Goal: Task Accomplishment & Management: Use online tool/utility

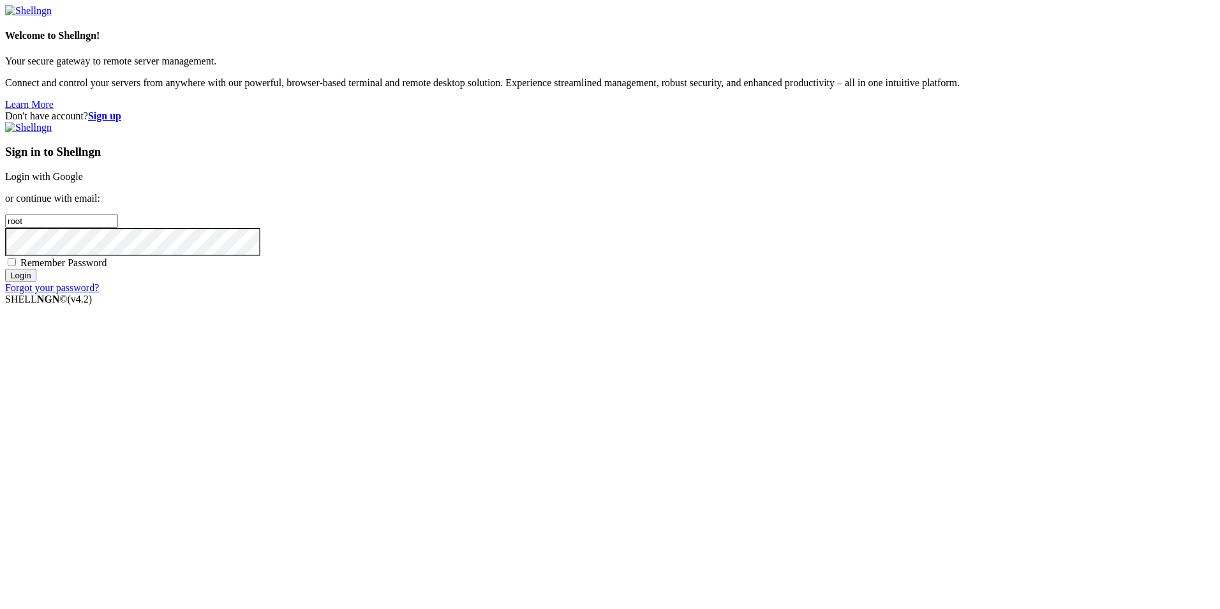
click at [83, 182] on link "Login with Google" at bounding box center [44, 176] width 78 height 11
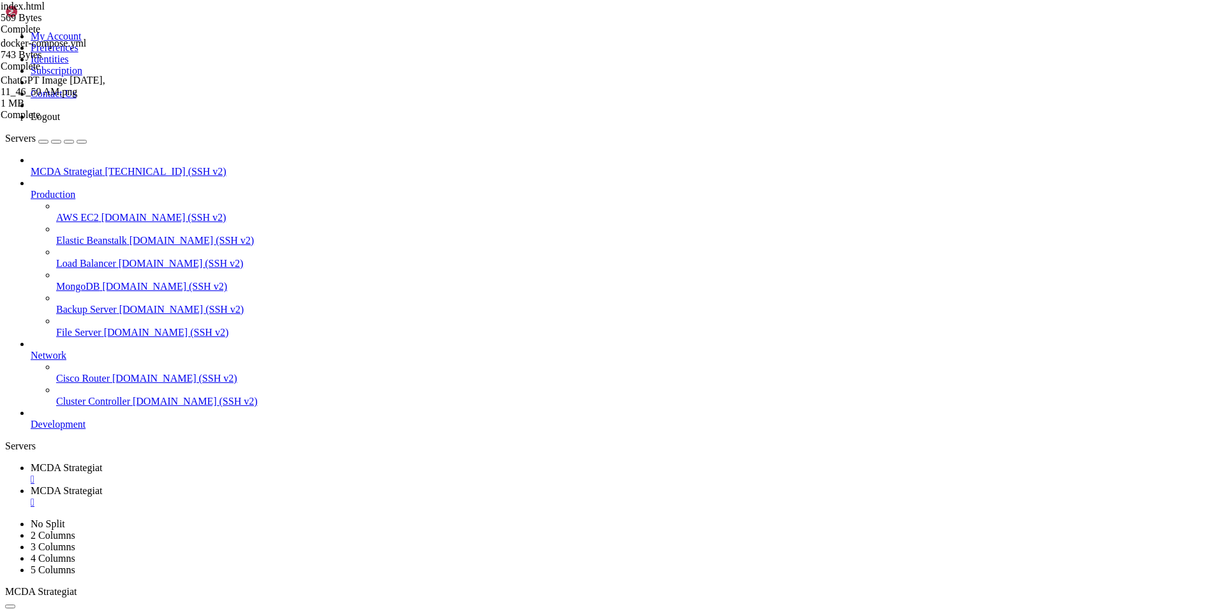
scroll to position [6, 1]
drag, startPoint x: 501, startPoint y: 1127, endPoint x: 294, endPoint y: 1093, distance: 209.6
copy div "dashboard docker-compose.yml 'docker lisaosat.yml2222' prometheus.yml111111 use…"
click at [305, 485] on link "MCDA Strategiat " at bounding box center [623, 496] width 1184 height 23
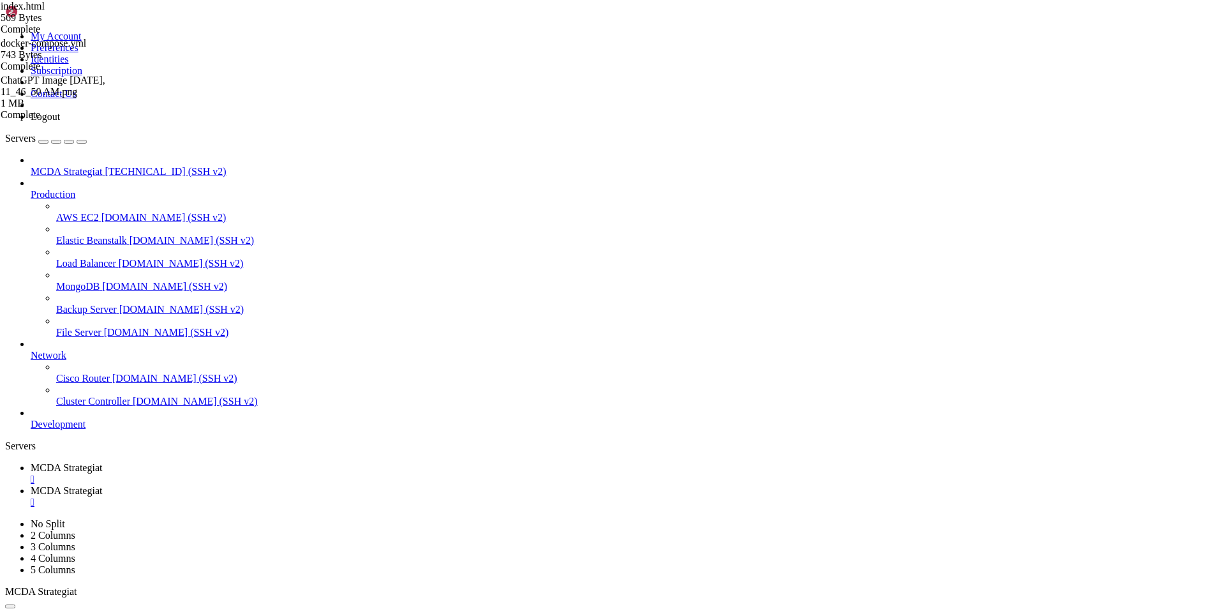
type input "/root/ft_userdata"
drag, startPoint x: 311, startPoint y: 175, endPoint x: 196, endPoint y: 55, distance: 166.5
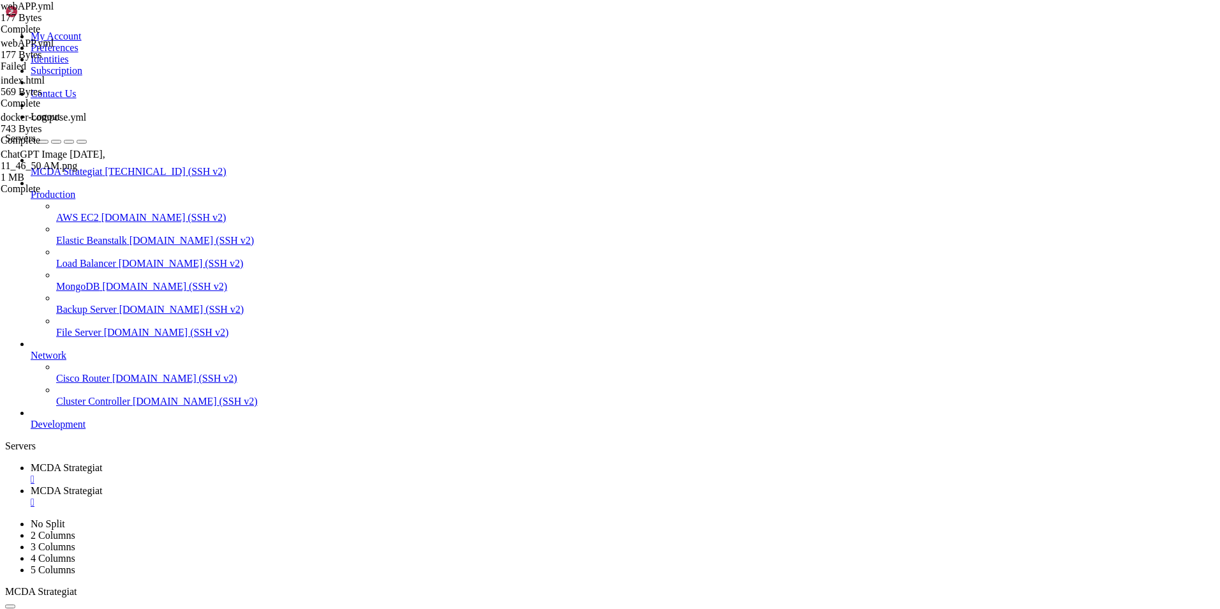
type textarea "webapp:"
type textarea "- "8085:88""
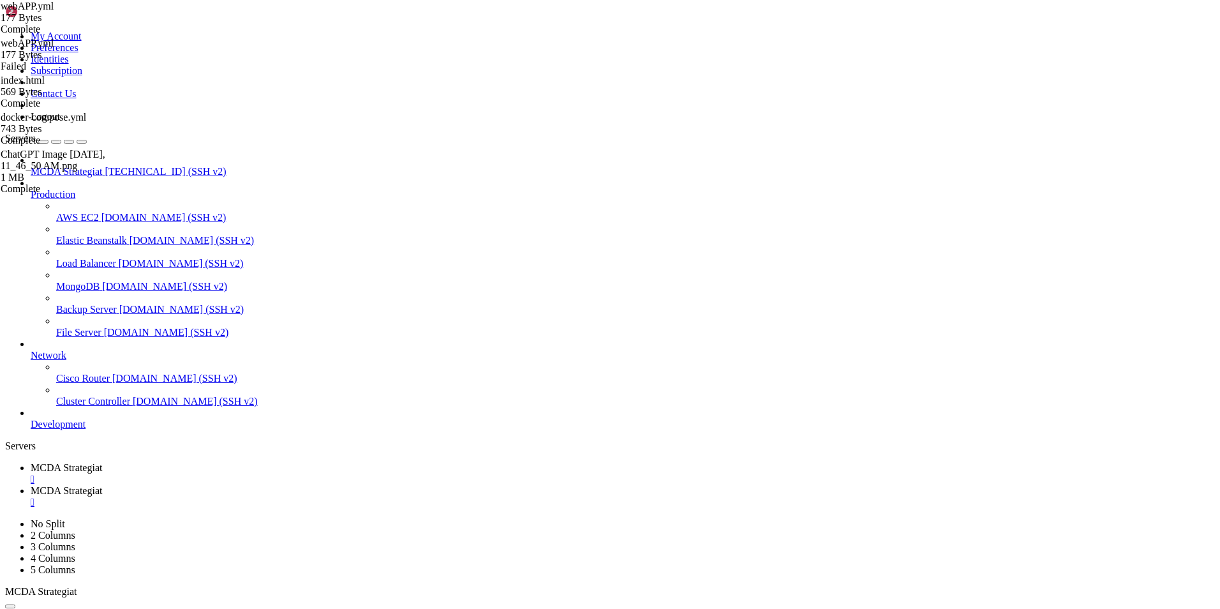
click at [207, 462] on link "MCDA Strategiat " at bounding box center [623, 473] width 1184 height 23
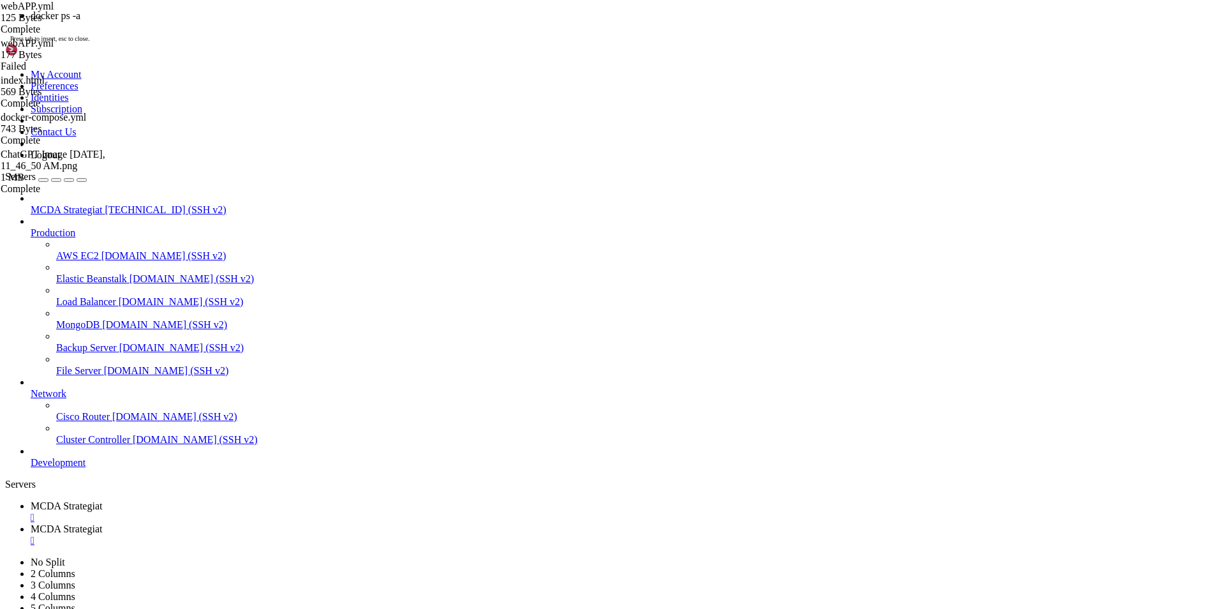
scroll to position [269701, 0]
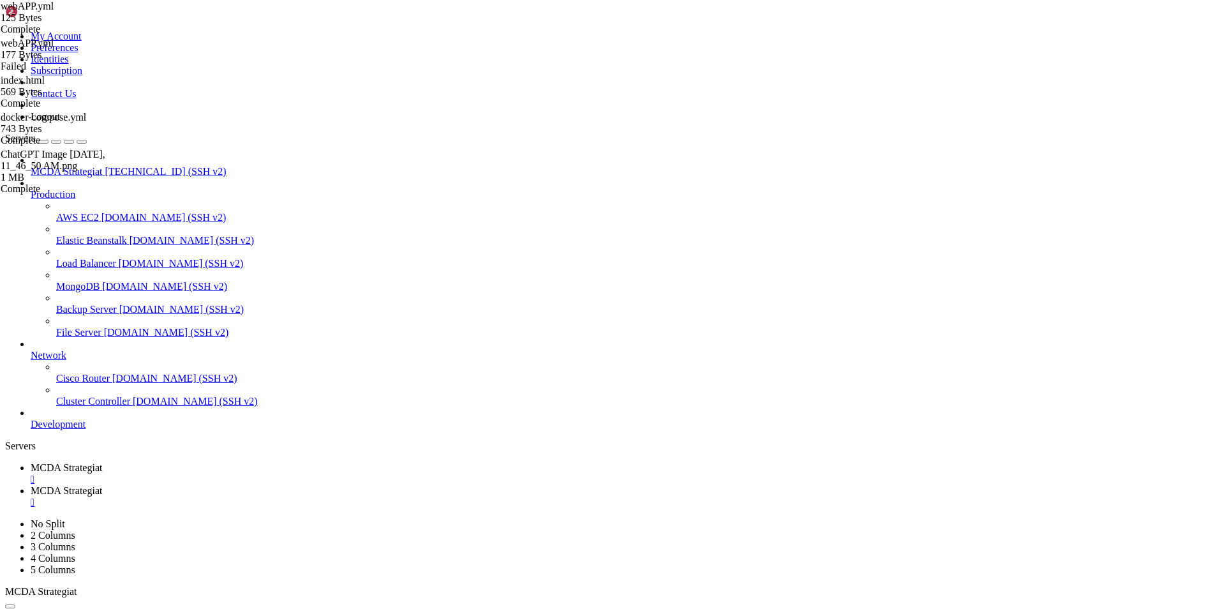
click at [102, 485] on span "MCDA Strategiat" at bounding box center [66, 490] width 71 height 11
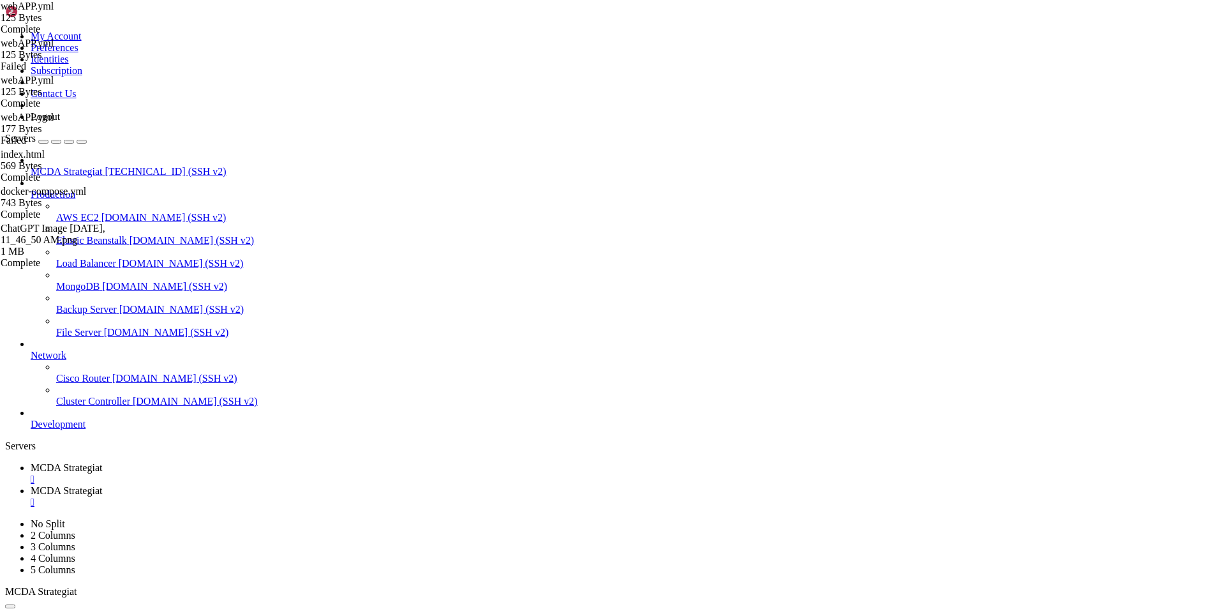
scroll to position [0, 4]
type textarea "- "90:80""
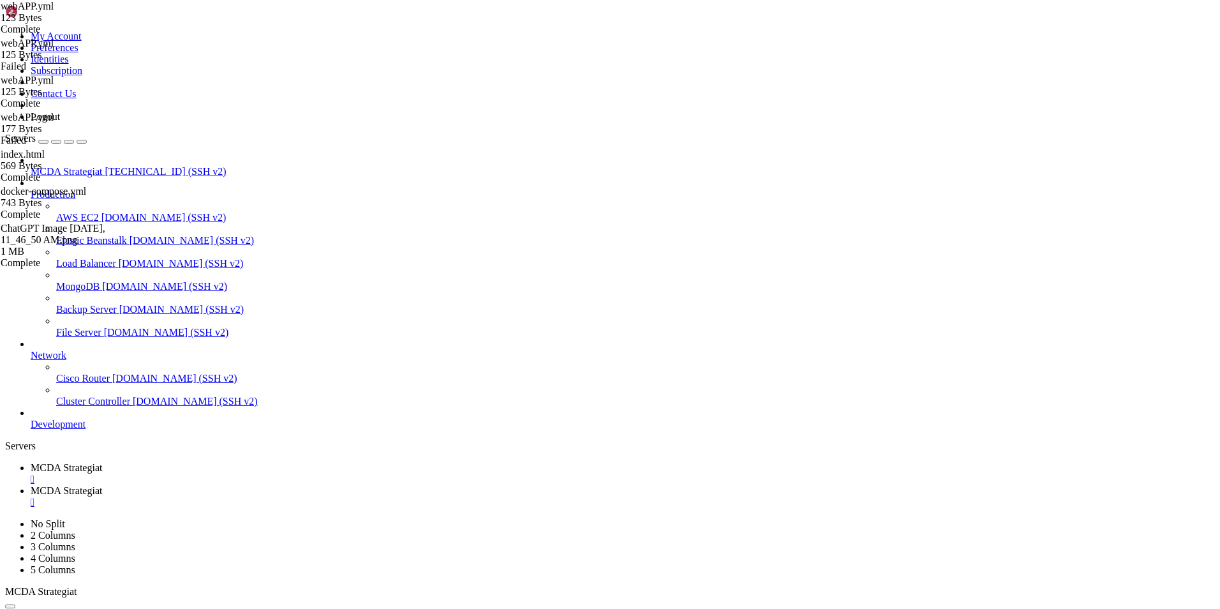
click at [102, 462] on span "MCDA Strategiat" at bounding box center [66, 467] width 71 height 11
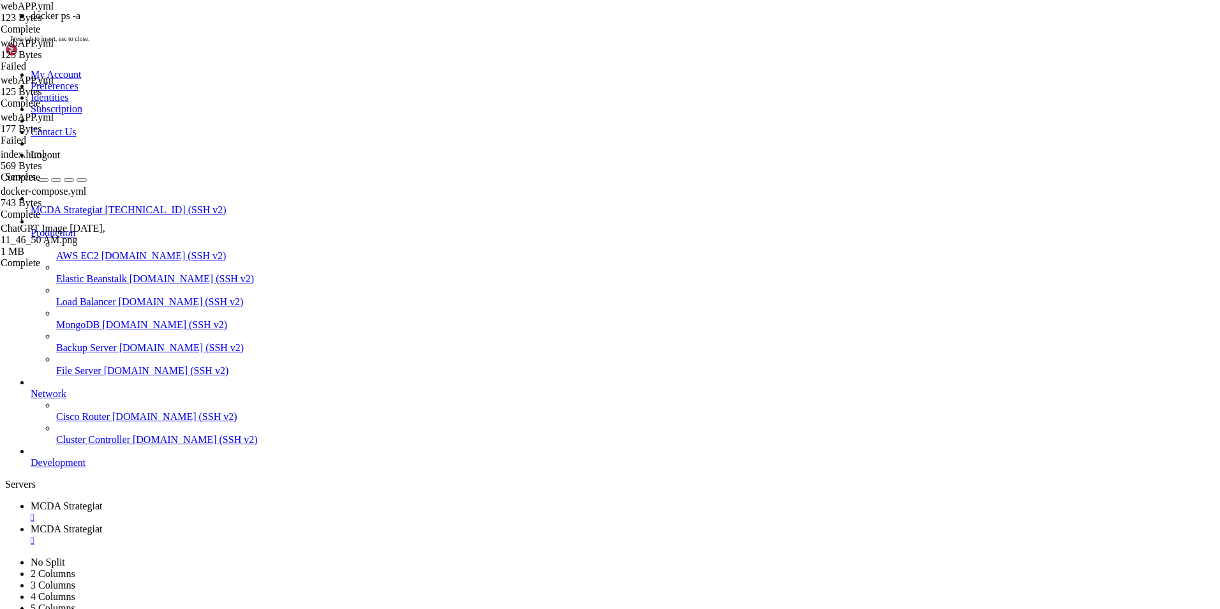
scroll to position [269931, 0]
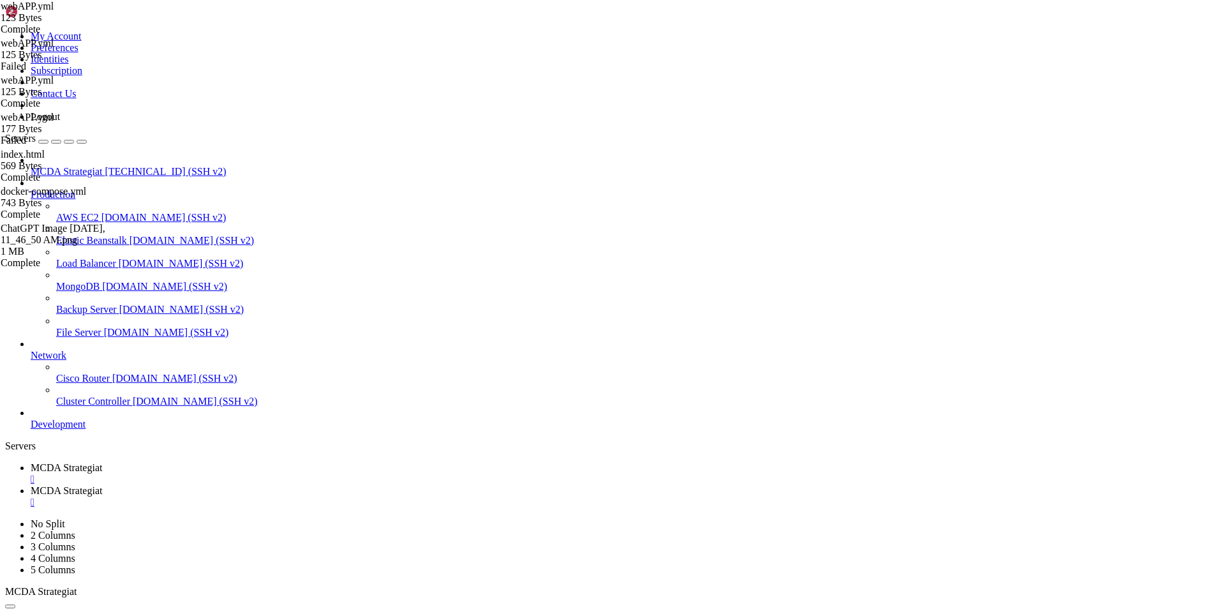
click at [319, 485] on link "MCDA Strategiat " at bounding box center [623, 496] width 1184 height 23
type textarea "- "8085:80""
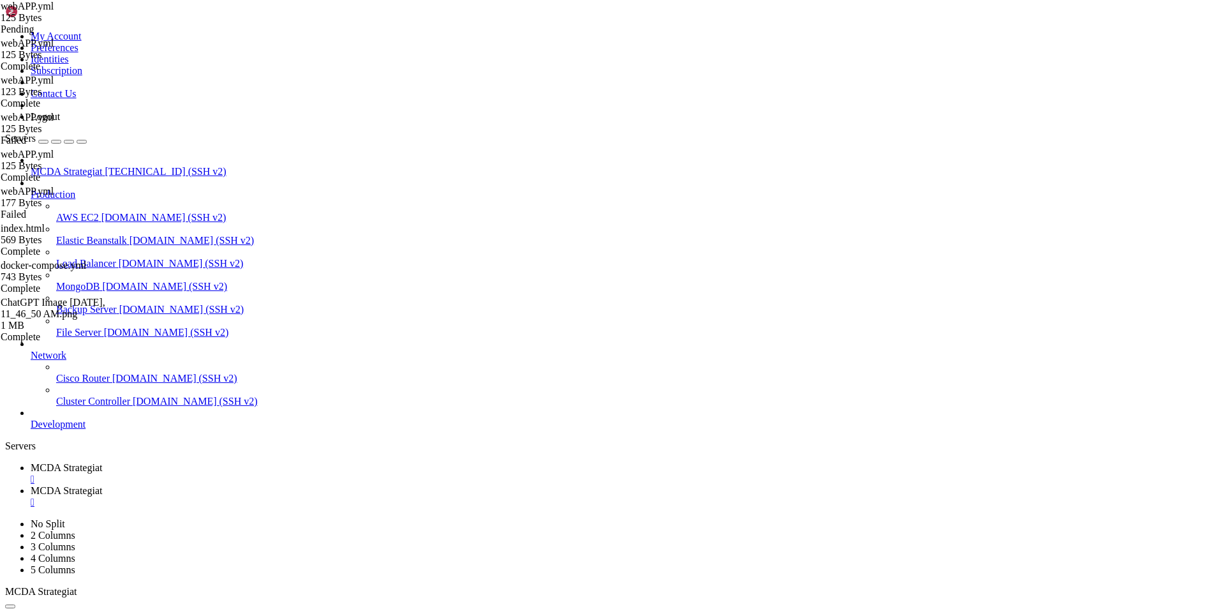
click at [102, 462] on span "MCDA Strategiat" at bounding box center [66, 467] width 71 height 11
click at [102, 485] on span "MCDA Strategiat" at bounding box center [66, 490] width 71 height 11
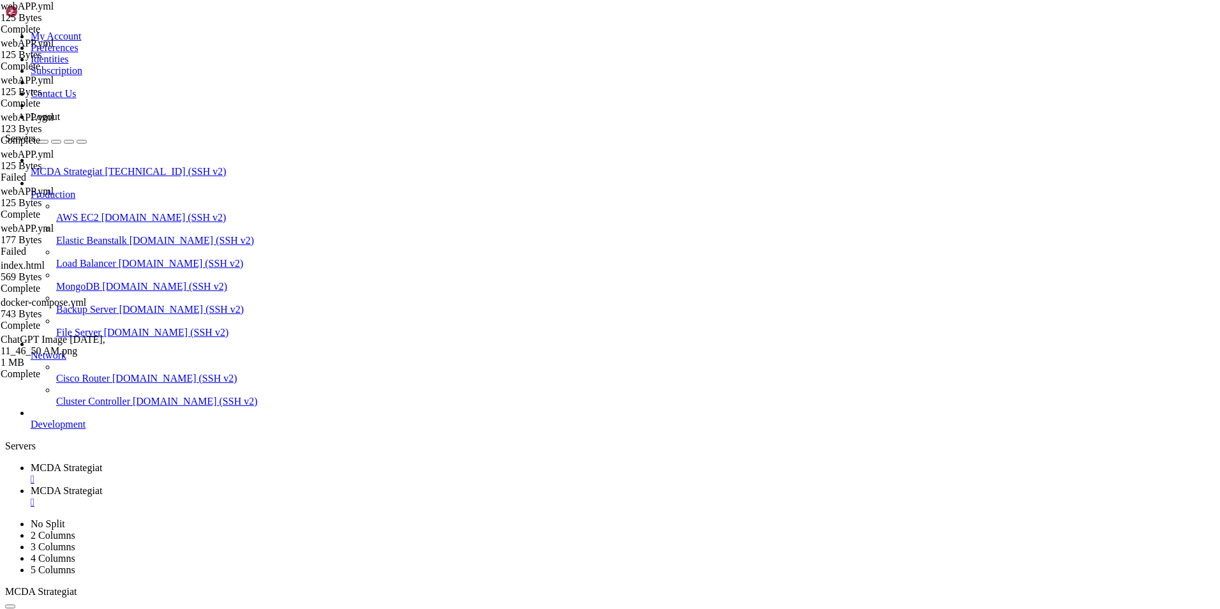
click at [102, 462] on span "MCDA Strategiat" at bounding box center [66, 467] width 71 height 11
drag, startPoint x: 130, startPoint y: 1090, endPoint x: 12, endPoint y: 1080, distance: 118.4
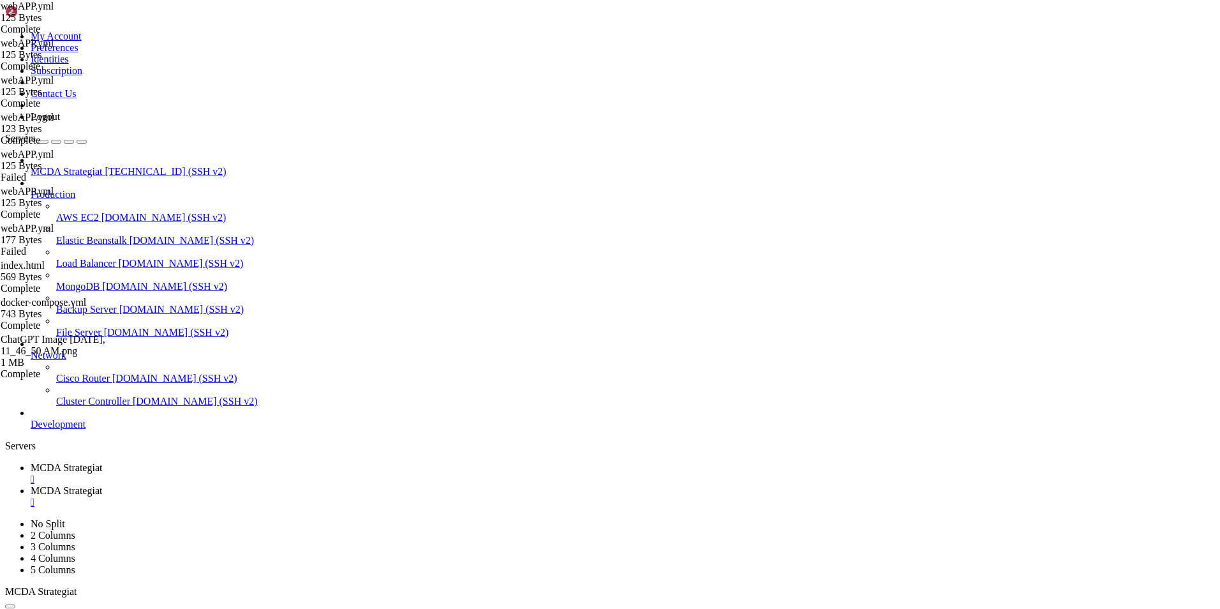
copy div "root@ubuntu-4gb-hel1-1:~/ft_userdata# docker exec -it my-webapp ls /usr/share/n…"
click at [102, 485] on span "MCDA Strategiat" at bounding box center [66, 490] width 71 height 11
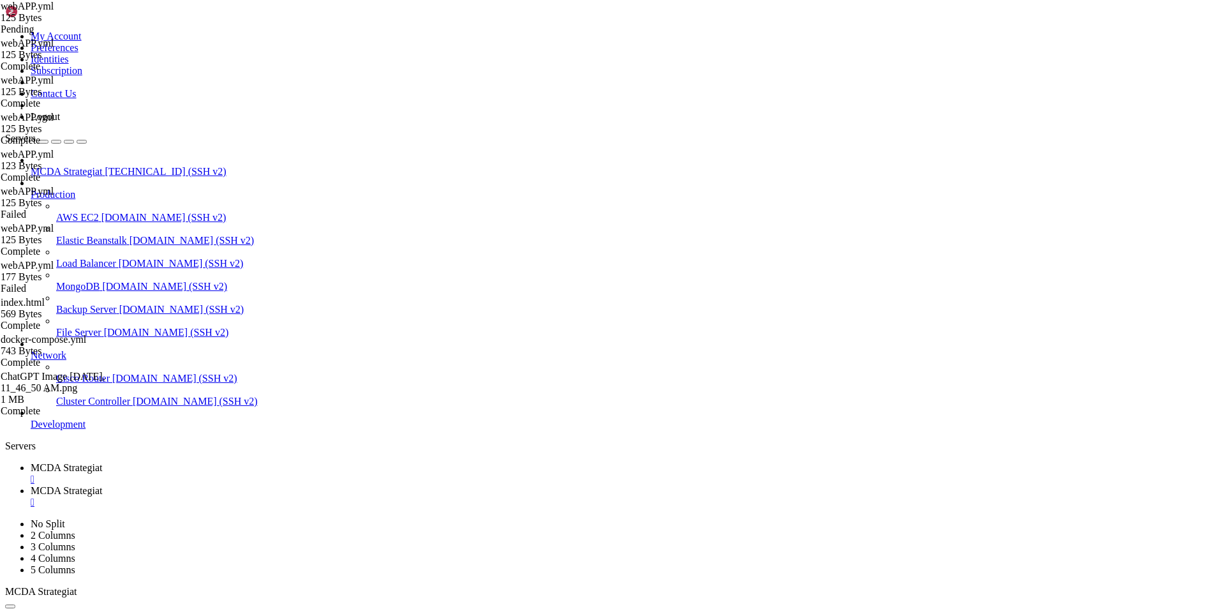
type textarea "- "8085:80""
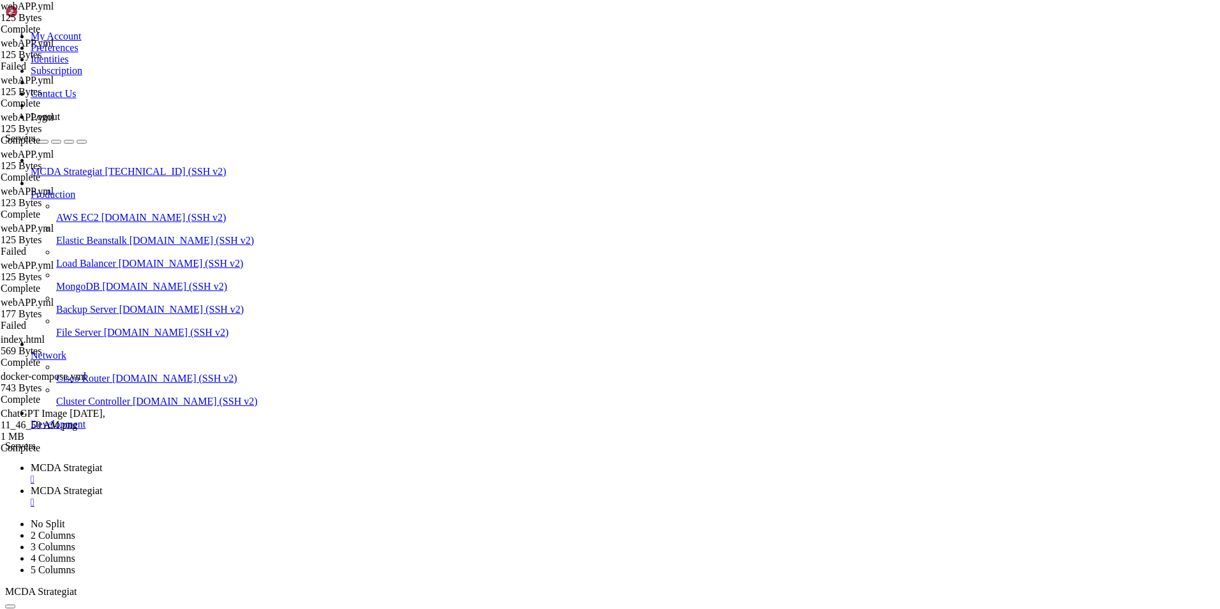
paste textarea "- ./web:/usr/share/nginx/html:ro"
type textarea "volumes:"
click at [102, 462] on span "MCDA Strategiat" at bounding box center [66, 467] width 71 height 11
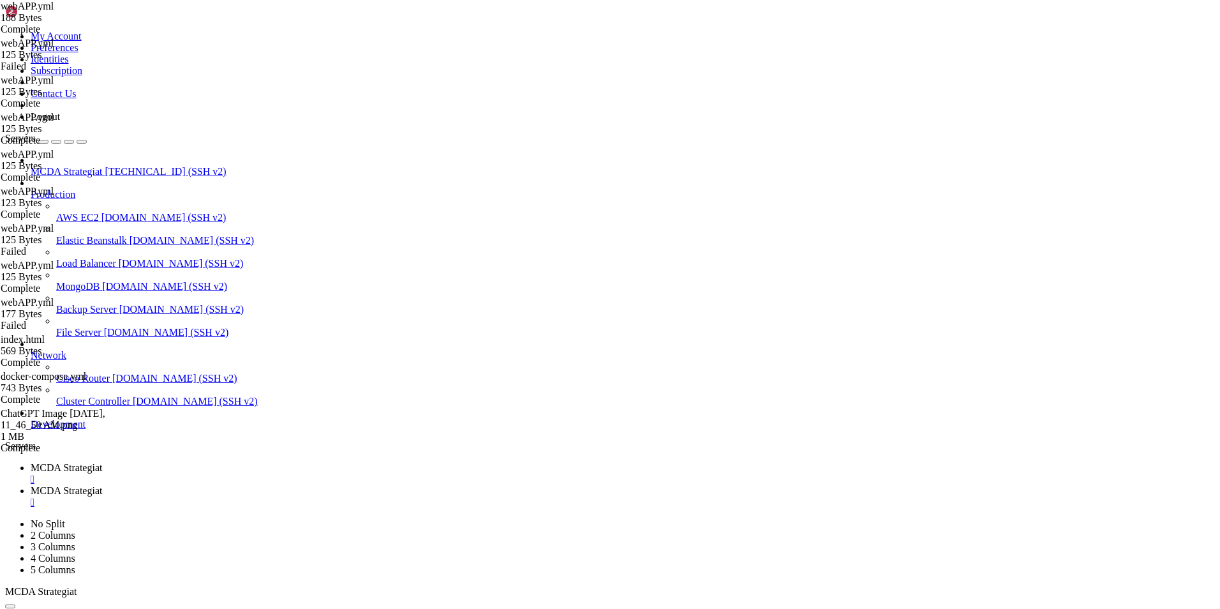
drag, startPoint x: 240, startPoint y: 1214, endPoint x: 221, endPoint y: 1205, distance: 20.5
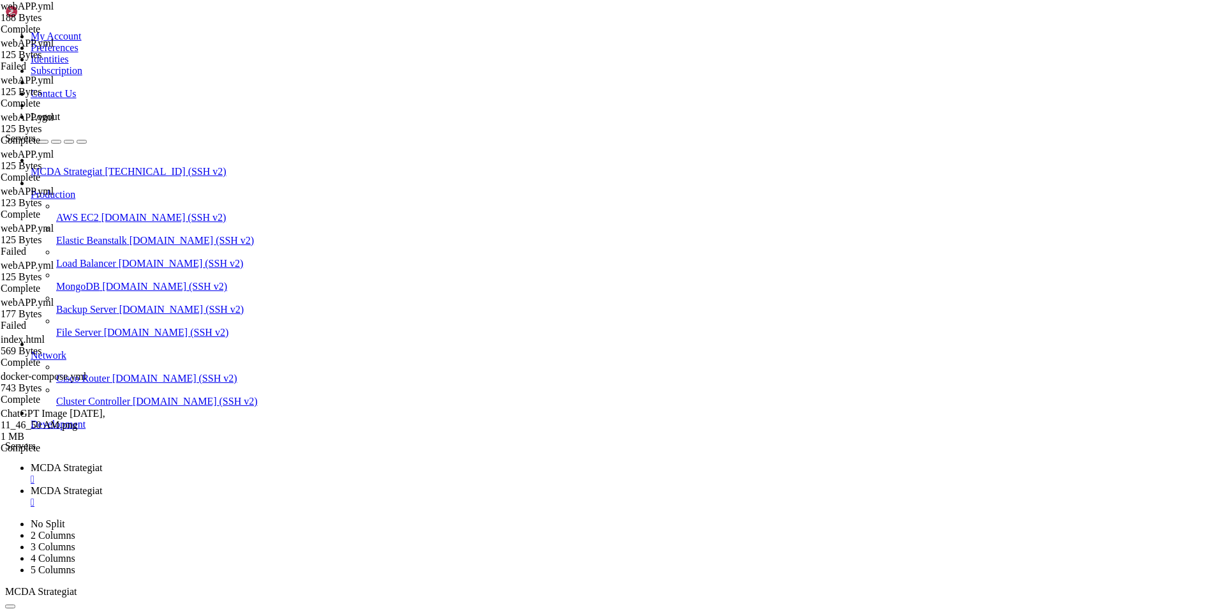
click at [102, 485] on span "MCDA Strategiat" at bounding box center [66, 490] width 71 height 11
click at [102, 462] on span "MCDA Strategiat" at bounding box center [66, 467] width 71 height 11
click at [102, 485] on span "MCDA Strategiat" at bounding box center [66, 490] width 71 height 11
drag, startPoint x: 197, startPoint y: 78, endPoint x: 325, endPoint y: 113, distance: 133.0
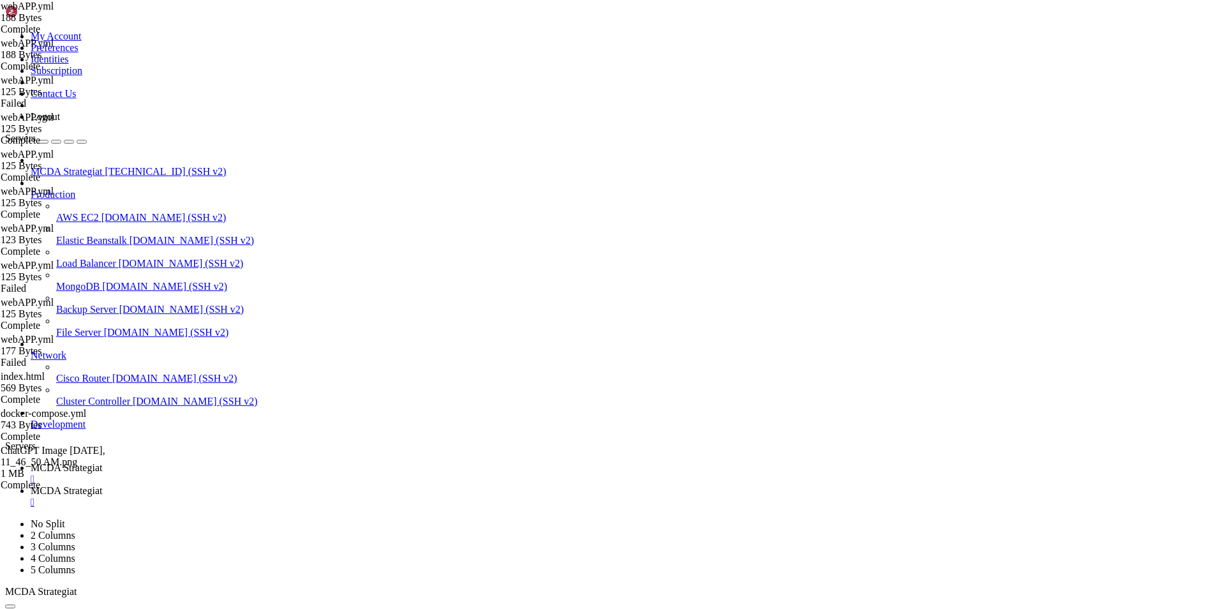
type textarea "- "8085:80""
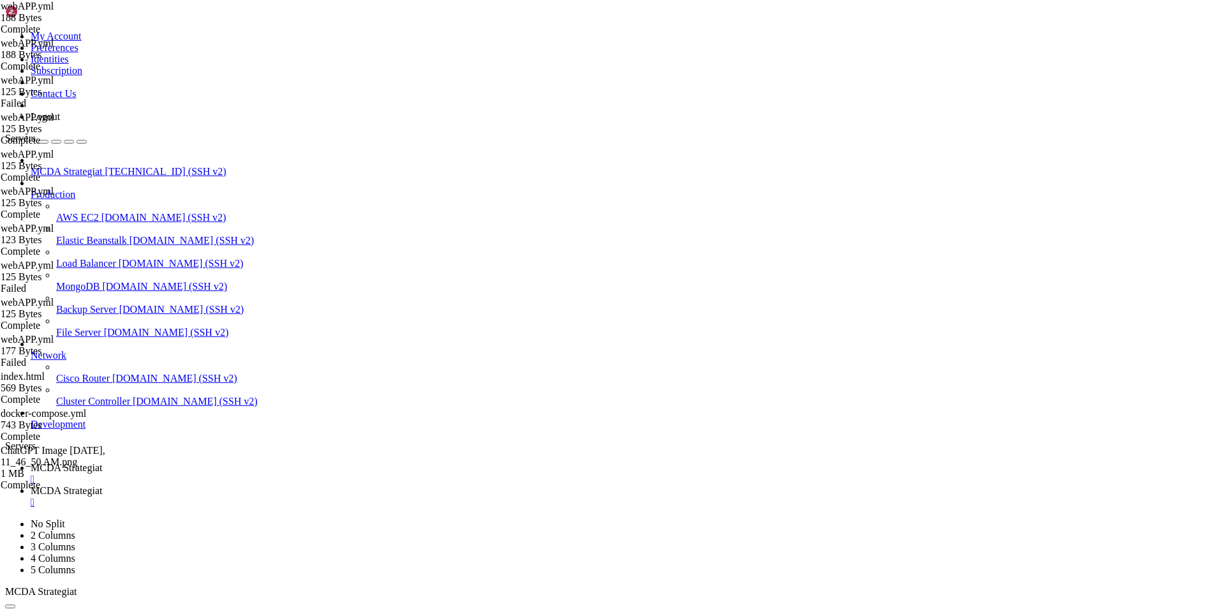
click at [102, 462] on span "MCDA Strategiat" at bounding box center [66, 467] width 71 height 11
drag, startPoint x: 396, startPoint y: 1291, endPoint x: 131, endPoint y: 1205, distance: 278.5
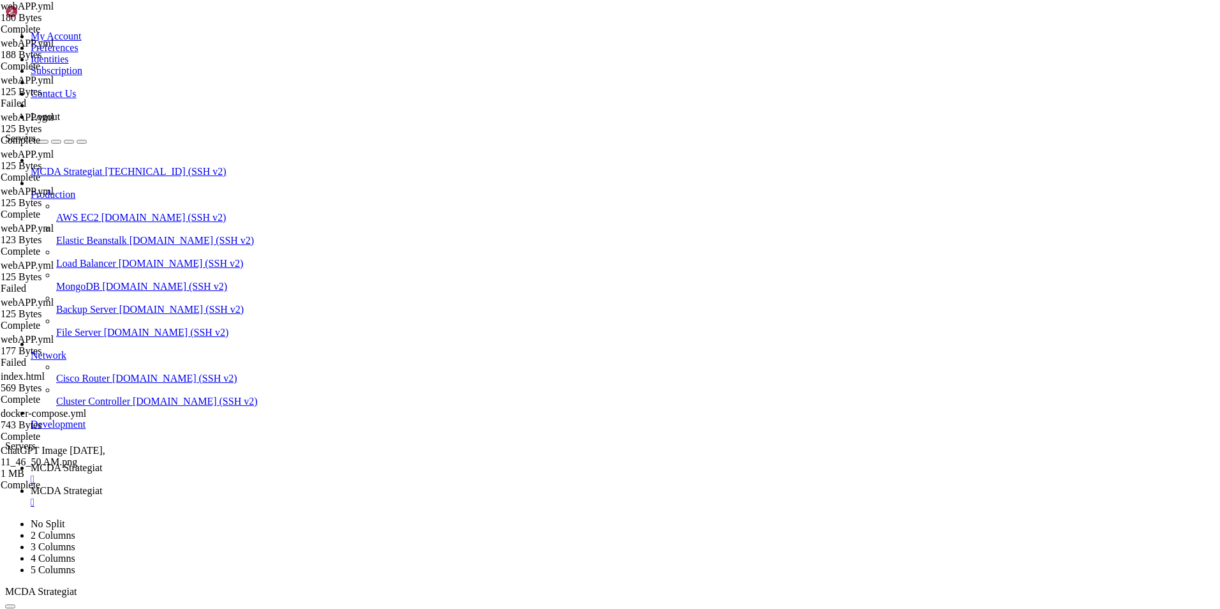
drag, startPoint x: 230, startPoint y: 1228, endPoint x: 147, endPoint y: 1207, distance: 85.4
drag, startPoint x: 224, startPoint y: 1203, endPoint x: 270, endPoint y: 1225, distance: 50.8
copy div "docker compose -f webAPP.yml down yaml: line 3: did not find expected key root@…"
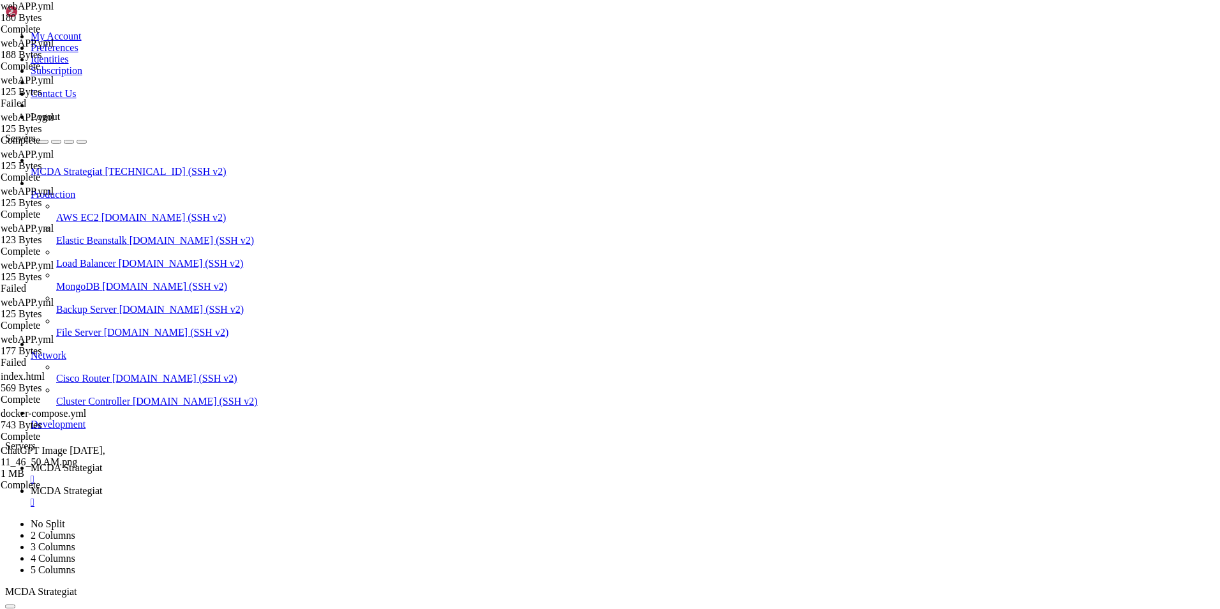
click at [320, 485] on link "MCDA Strategiat " at bounding box center [623, 496] width 1184 height 23
drag, startPoint x: 355, startPoint y: 128, endPoint x: 173, endPoint y: 50, distance: 197.8
type textarea "version: "3.9" services:"
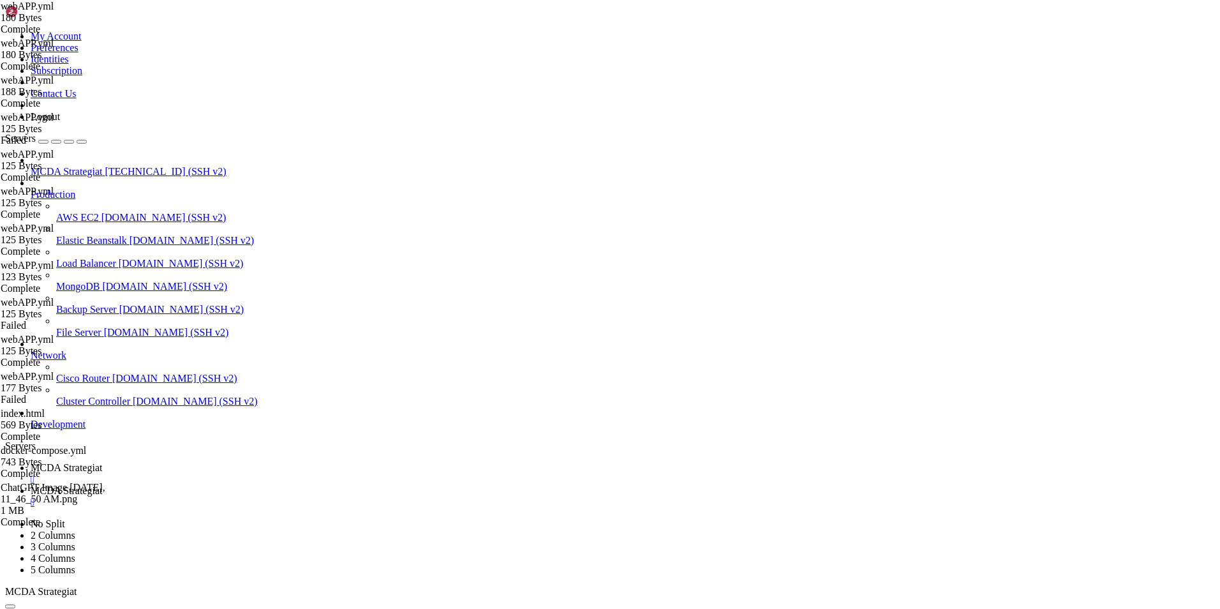
click at [102, 462] on span "MCDA Strategiat" at bounding box center [66, 467] width 71 height 11
click at [102, 485] on span "MCDA Strategiat" at bounding box center [66, 490] width 71 height 11
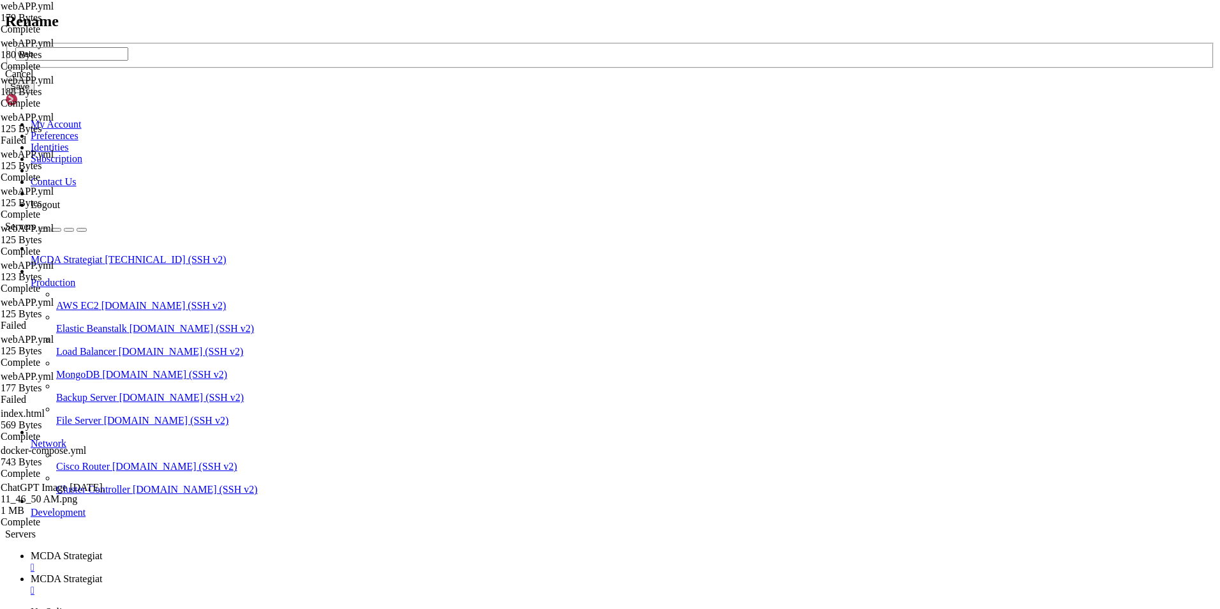
type input "web"
click at [34, 93] on button "Save" at bounding box center [19, 86] width 29 height 13
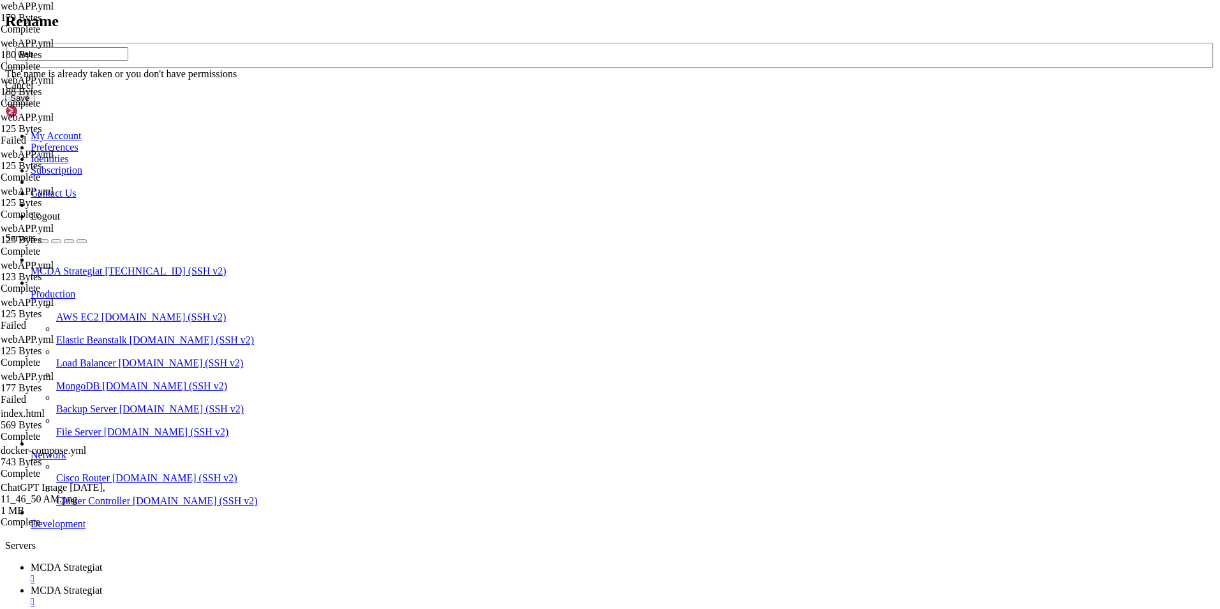
click at [660, 91] on div "Cancel" at bounding box center [610, 85] width 1210 height 11
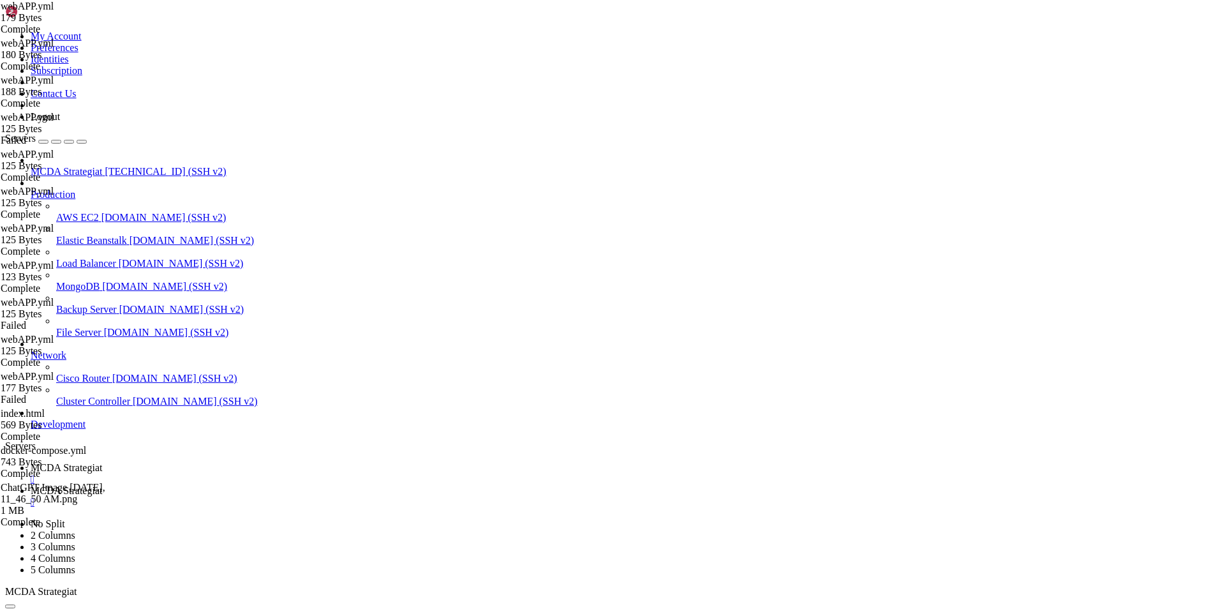
type input "/root/ft_userdata/dashboard"
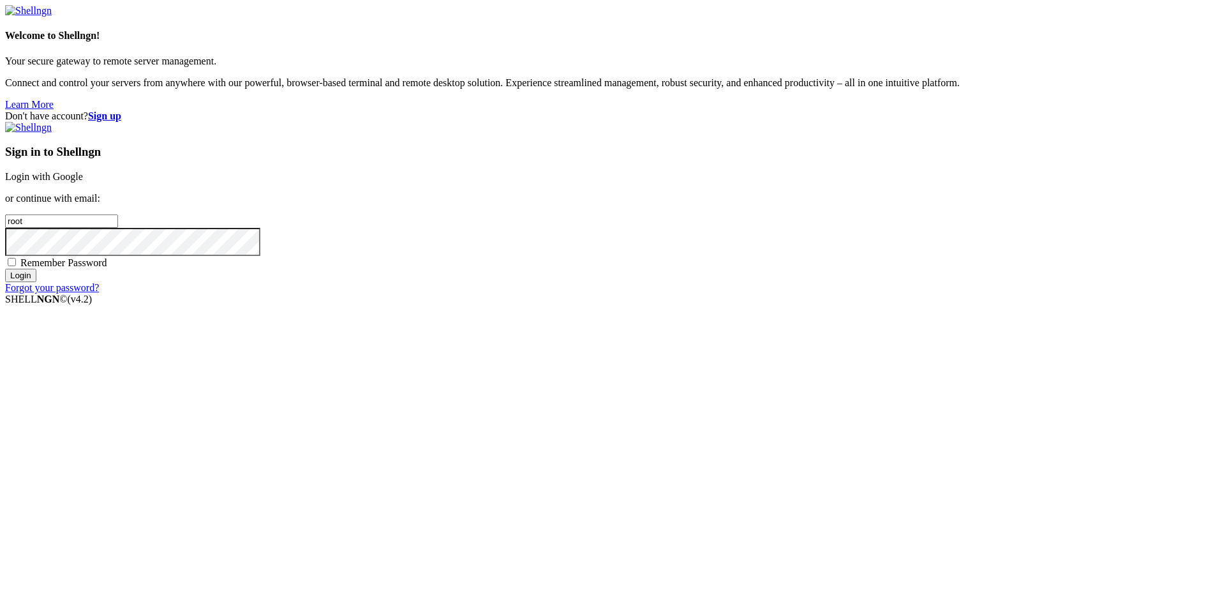
click at [83, 182] on link "Login with Google" at bounding box center [44, 176] width 78 height 11
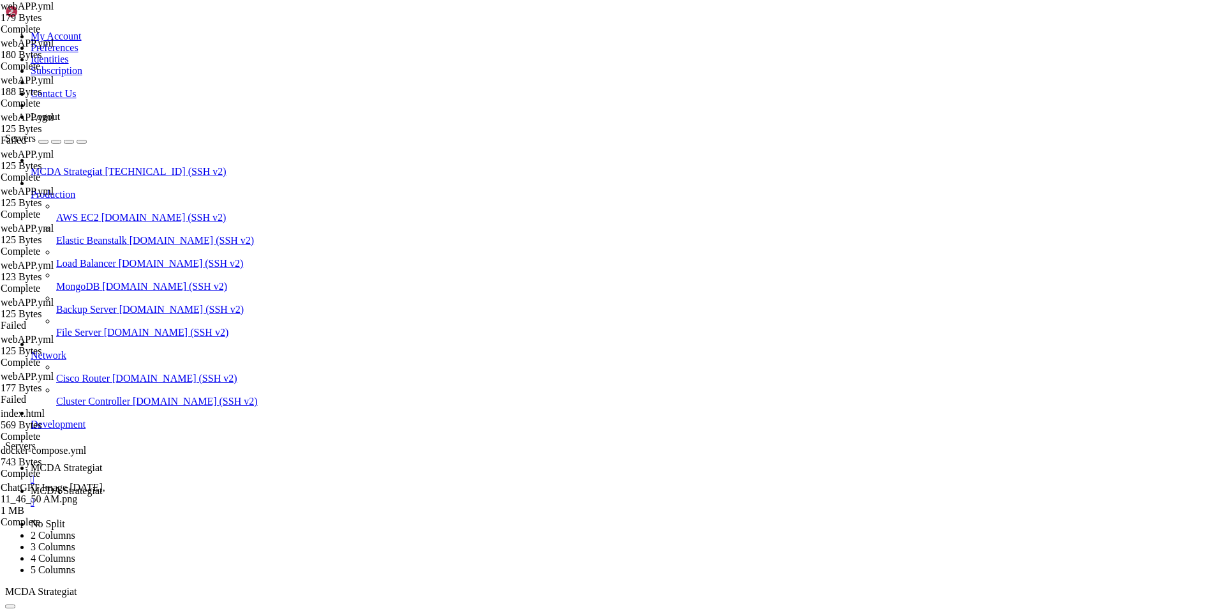
scroll to position [270712, 0]
click at [102, 485] on span "MCDA Strategiat" at bounding box center [66, 490] width 71 height 11
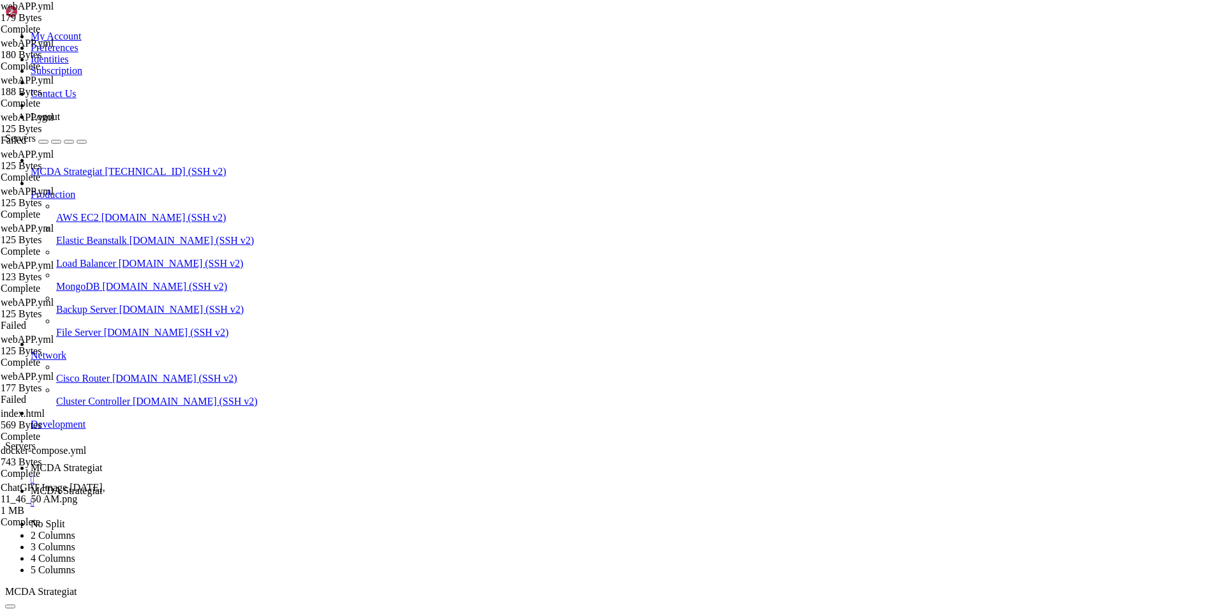
type input "/root/ft_userdata/web"
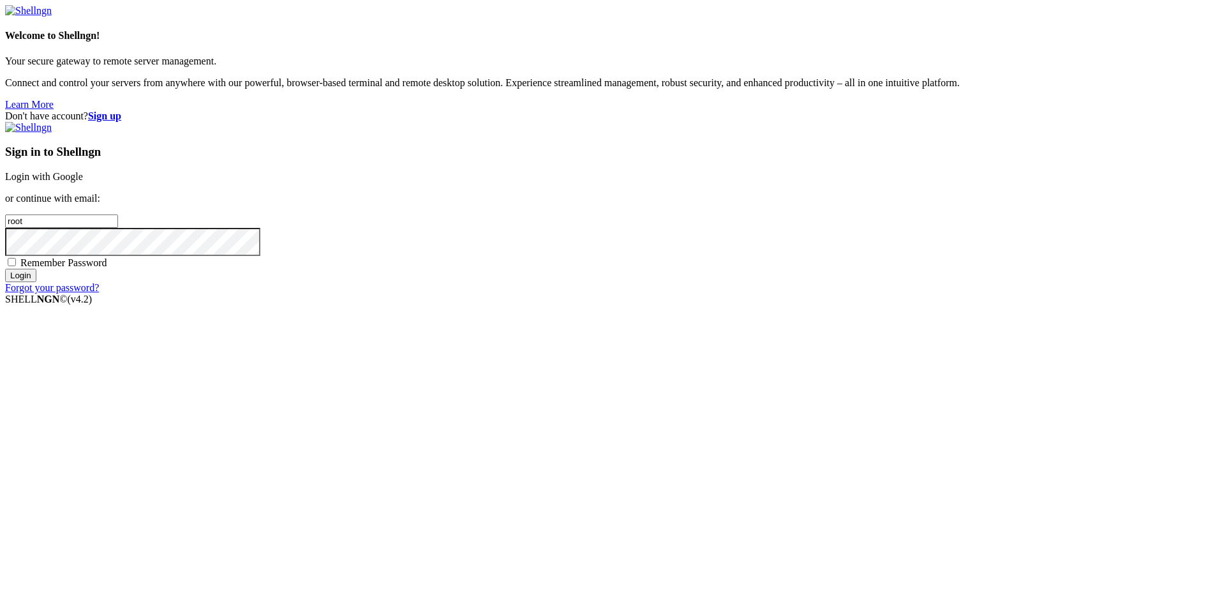
click at [83, 182] on link "Login with Google" at bounding box center [44, 176] width 78 height 11
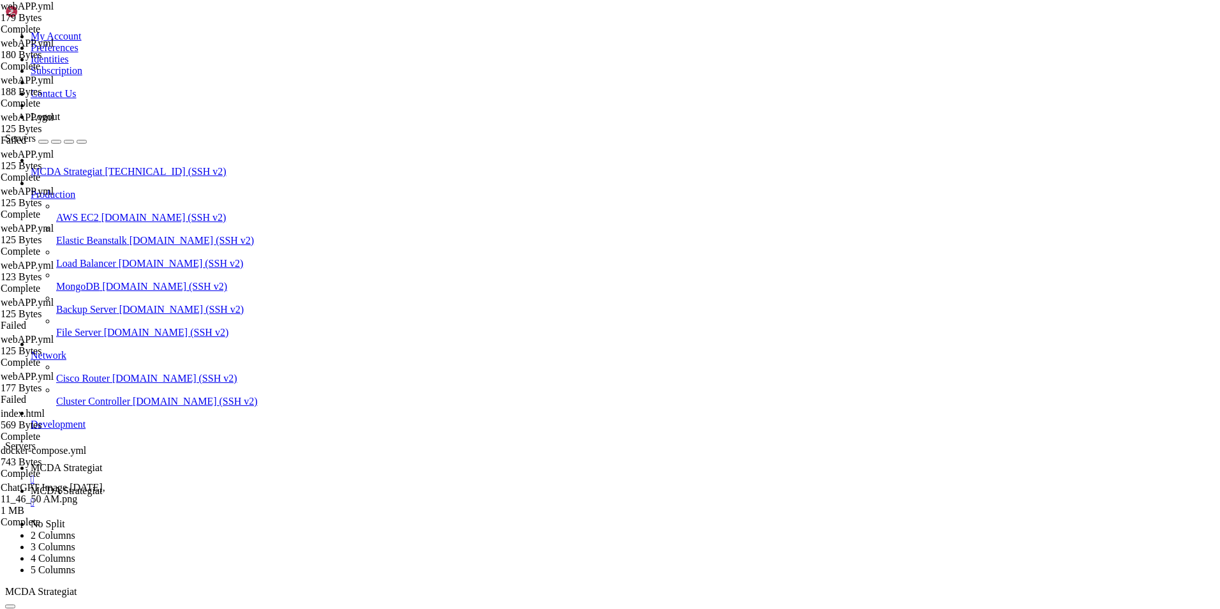
scroll to position [270747, 0]
click at [102, 485] on span "MCDA Strategiat" at bounding box center [66, 490] width 71 height 11
type input "/root/ft_userdata"
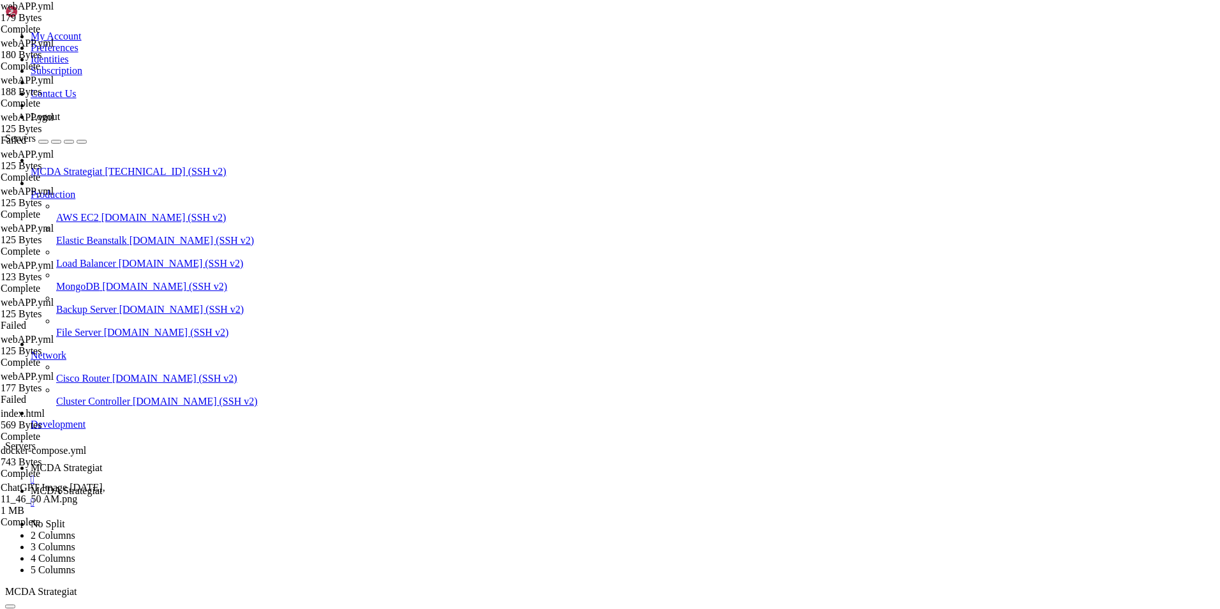
click at [102, 462] on span "MCDA Strategiat" at bounding box center [66, 467] width 71 height 11
click at [102, 485] on span "MCDA Strategiat" at bounding box center [66, 490] width 71 height 11
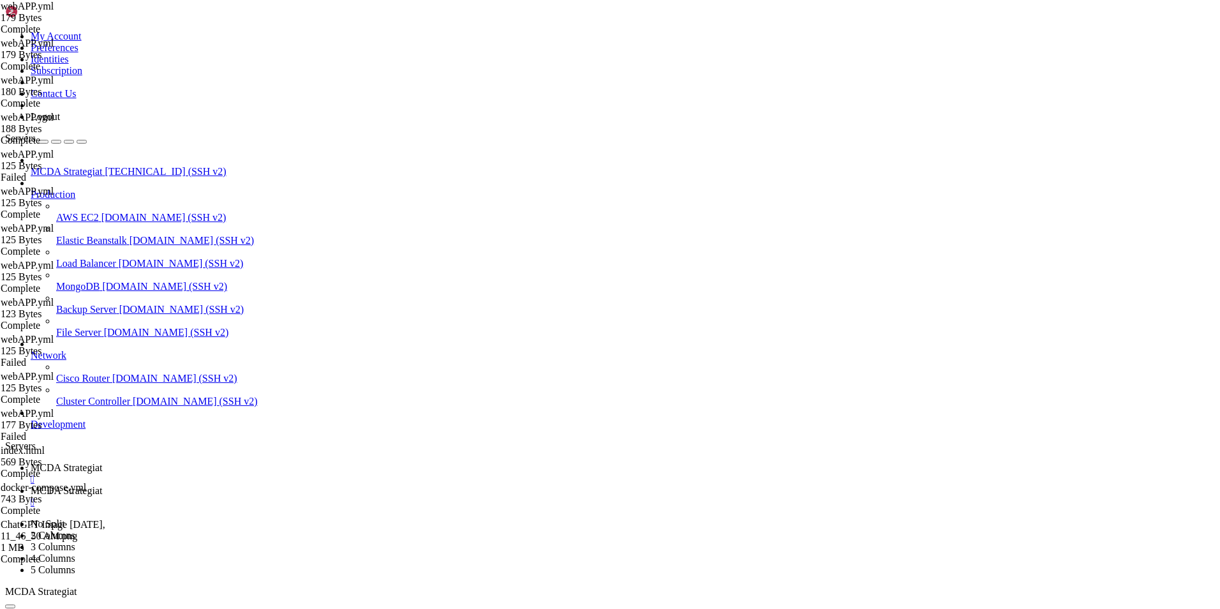
type textarea "- ./web:/usr/share/nginx/html:ro"
click at [102, 462] on span "MCDA Strategiat" at bounding box center [66, 467] width 71 height 11
type textarea "- ./dashboard:/usr/share/nginx/html:ro"
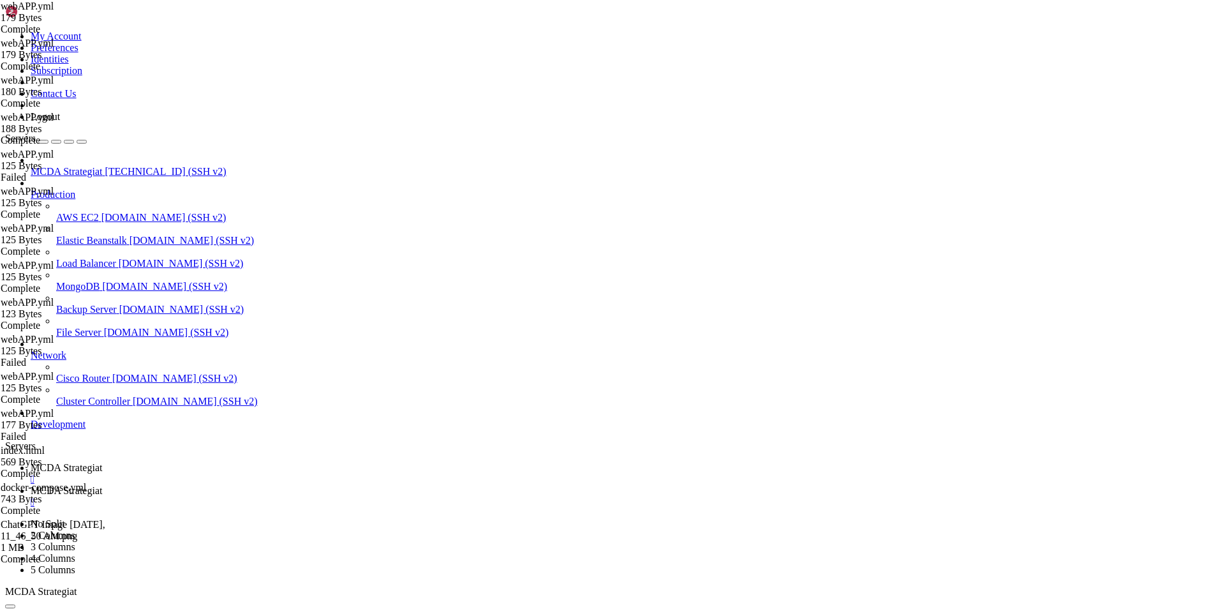
click at [102, 485] on span "MCDA Strategiat" at bounding box center [66, 490] width 71 height 11
click at [215, 462] on link "MCDA Strategiat " at bounding box center [623, 473] width 1184 height 23
click at [292, 485] on link "MCDA Strategiat " at bounding box center [623, 496] width 1184 height 23
click at [102, 462] on span "MCDA Strategiat" at bounding box center [66, 467] width 71 height 11
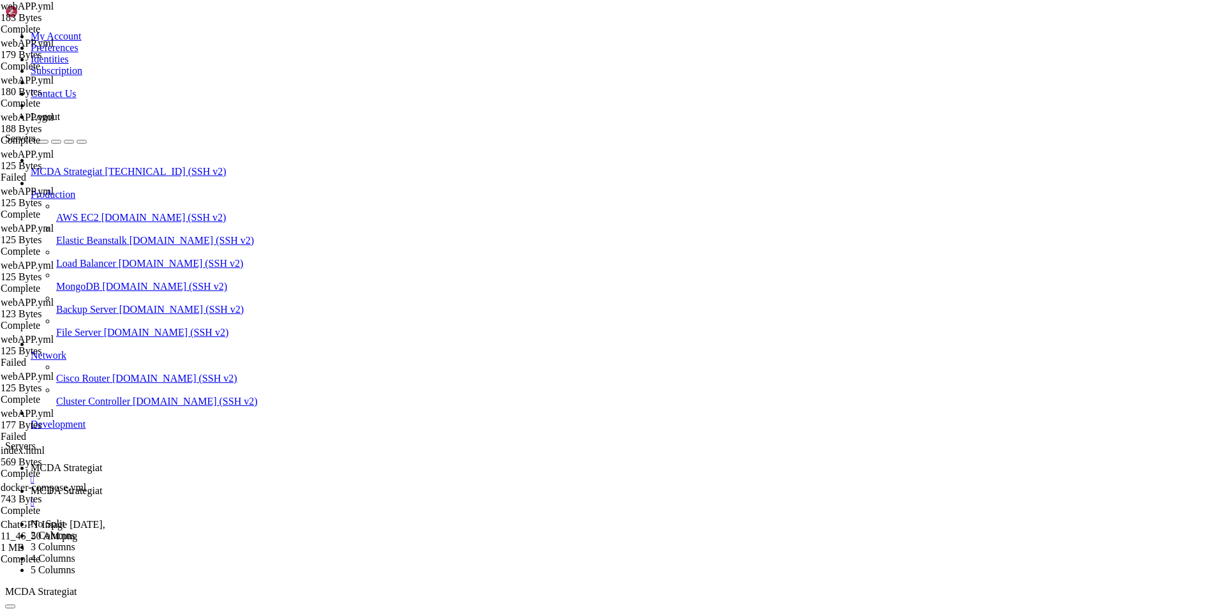
scroll to position [270873, 0]
click at [339, 485] on link "MCDA Strategiat " at bounding box center [623, 496] width 1184 height 23
type input "/root"
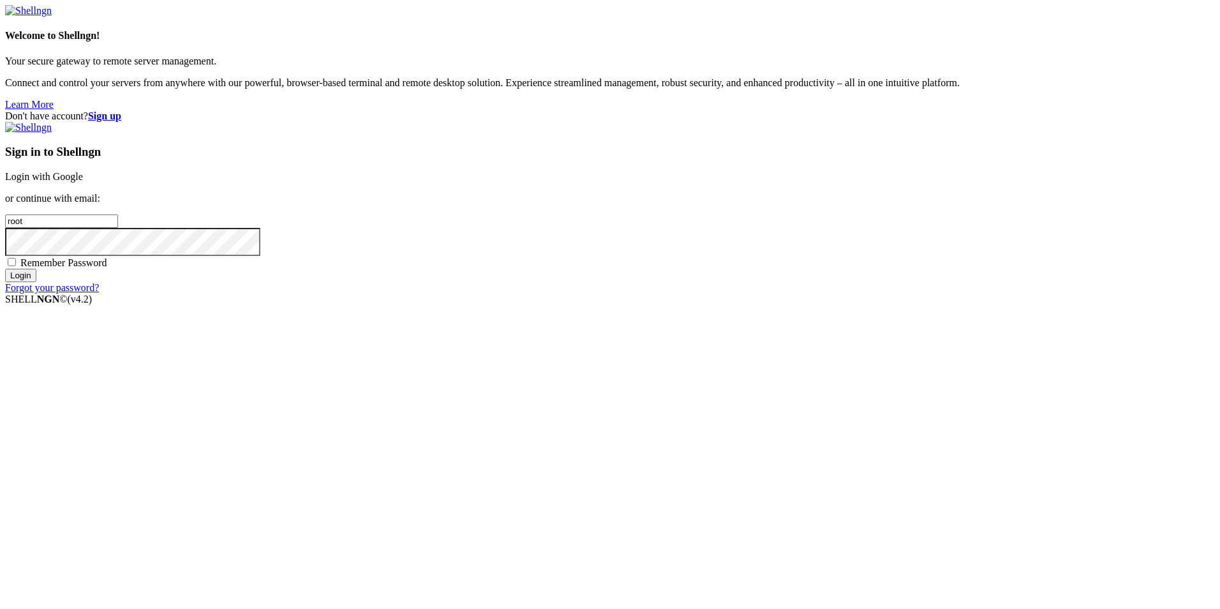
click at [83, 182] on link "Login with Google" at bounding box center [44, 176] width 78 height 11
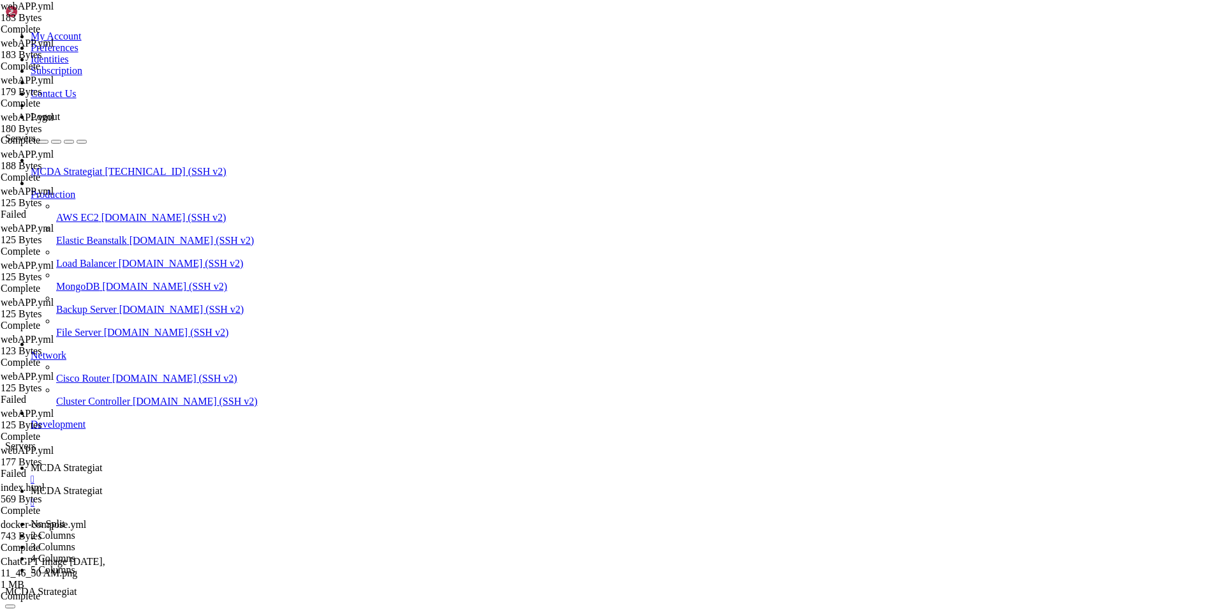
scroll to position [270873, 0]
click at [102, 485] on span "MCDA Strategiat" at bounding box center [66, 490] width 71 height 11
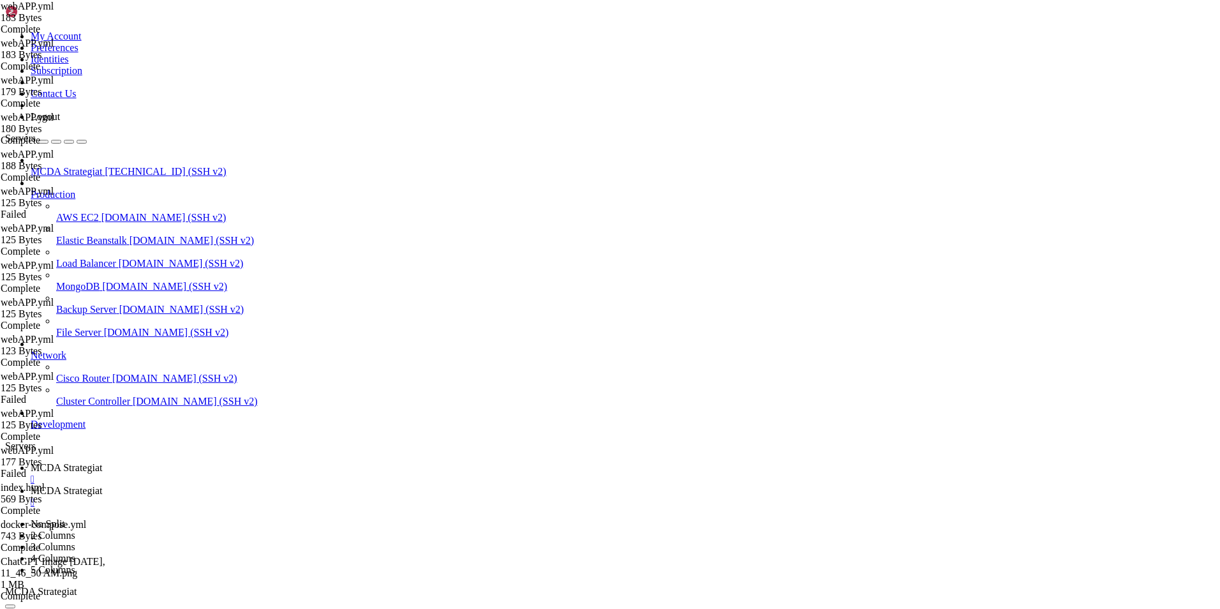
scroll to position [0, 0]
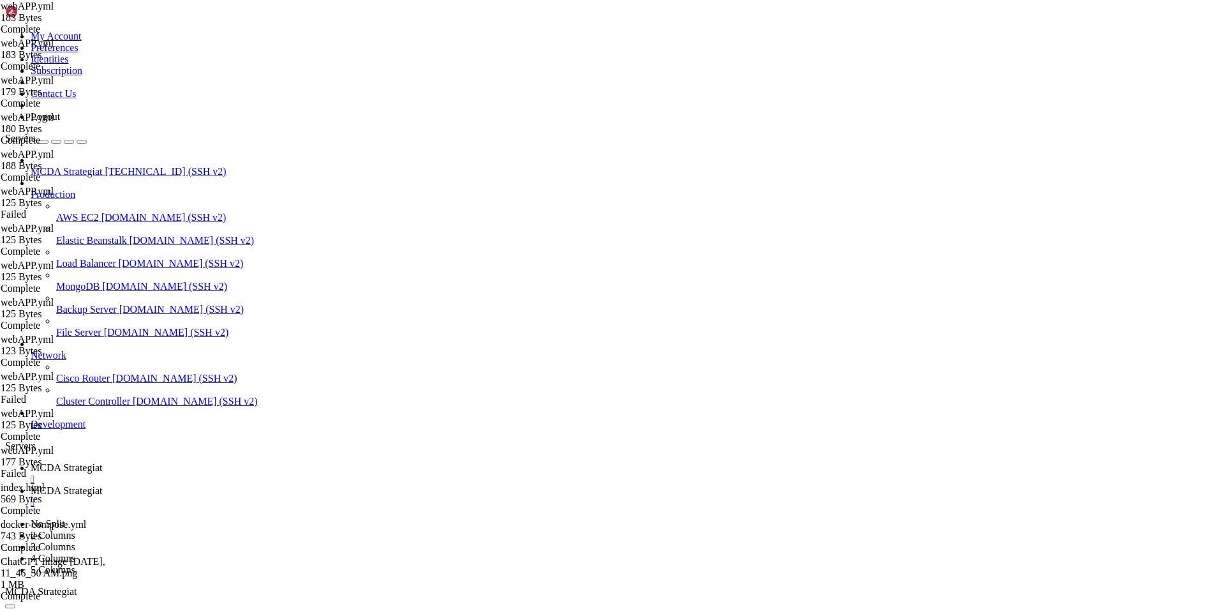
type input "/root/ft_userdata/dashboard"
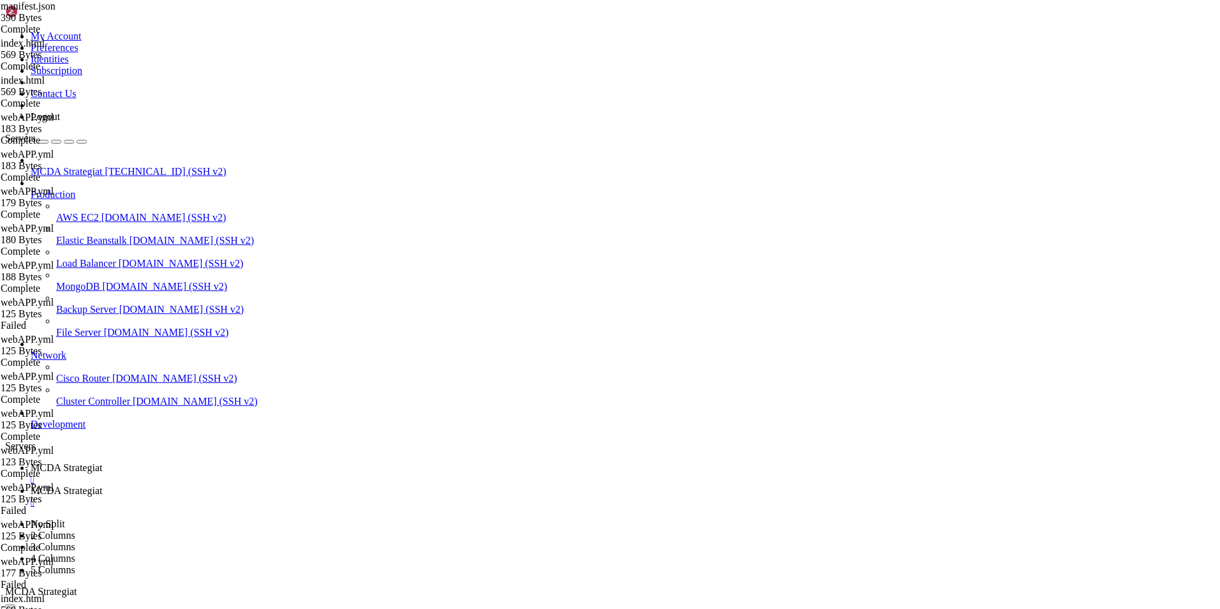
type input "/root"
drag, startPoint x: 262, startPoint y: 302, endPoint x: 186, endPoint y: 56, distance: 257.1
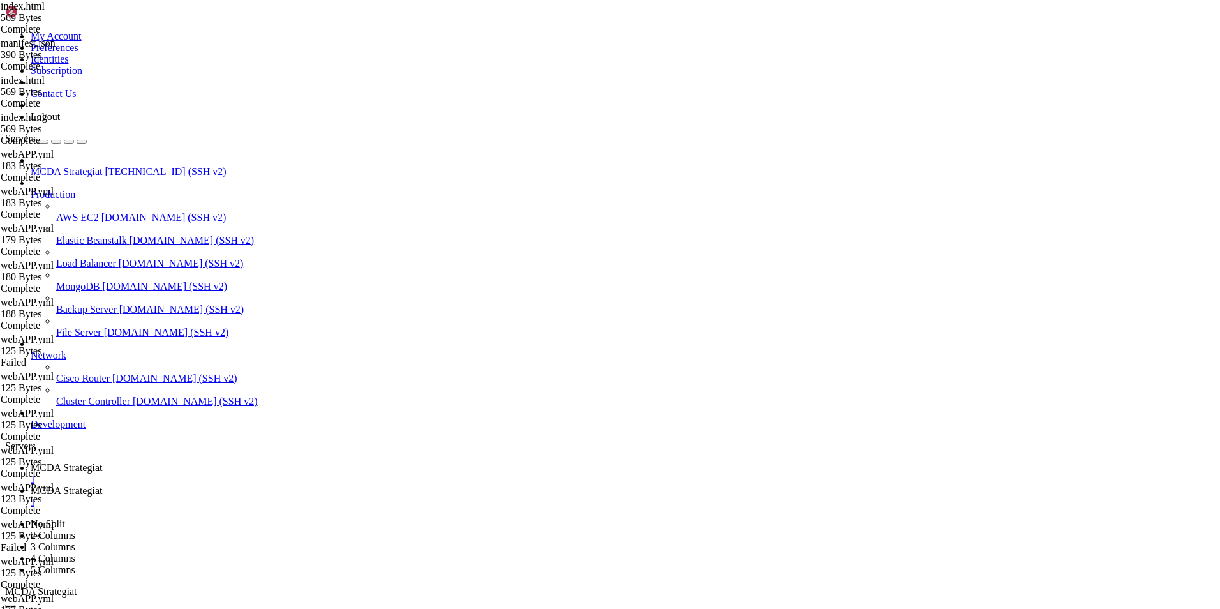
type textarea "<!DOCTYPE html>"
click at [102, 462] on span "MCDA Strategiat" at bounding box center [66, 467] width 71 height 11
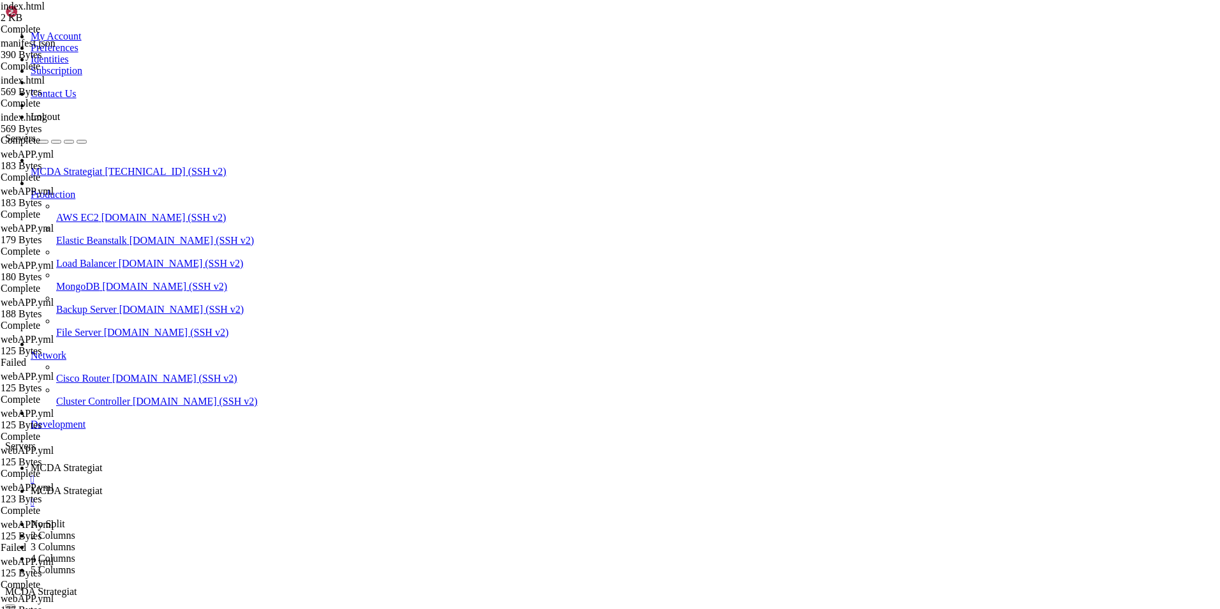
scroll to position [271103, 0]
drag, startPoint x: 285, startPoint y: 1227, endPoint x: 231, endPoint y: 1123, distance: 117.3
copy div "[URL][TECHNICAL_ID] [URL][TECHNICAL_ID] [URL][TECHNICAL_ID] -bash: [URL][TECHNI…"
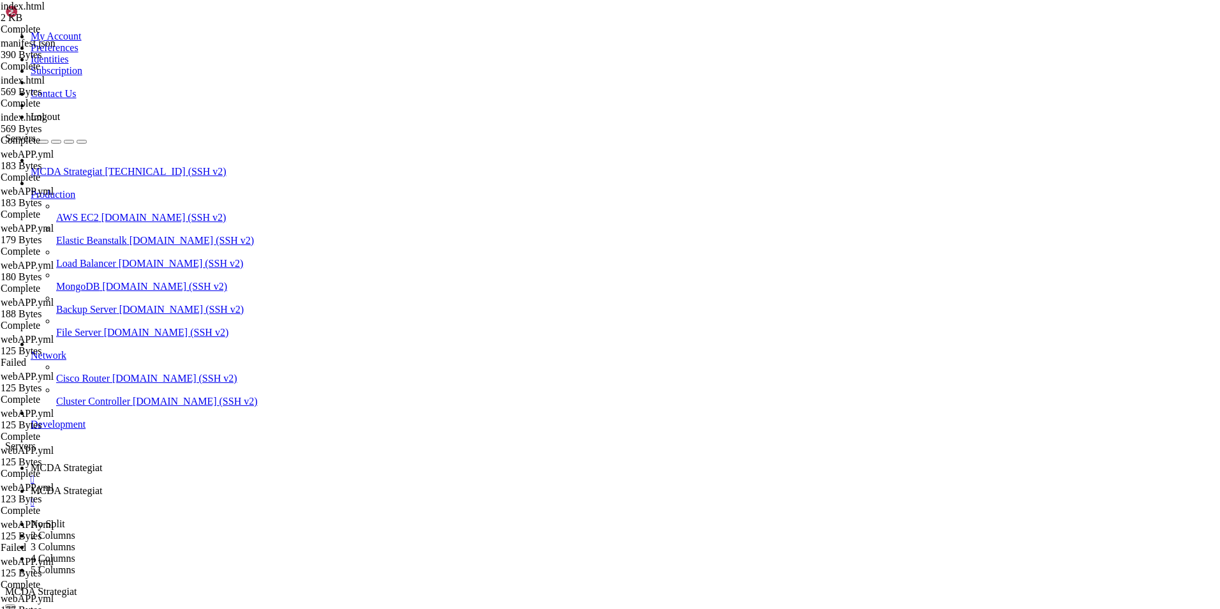
click at [102, 485] on span "MCDA Strategiat" at bounding box center [66, 490] width 71 height 11
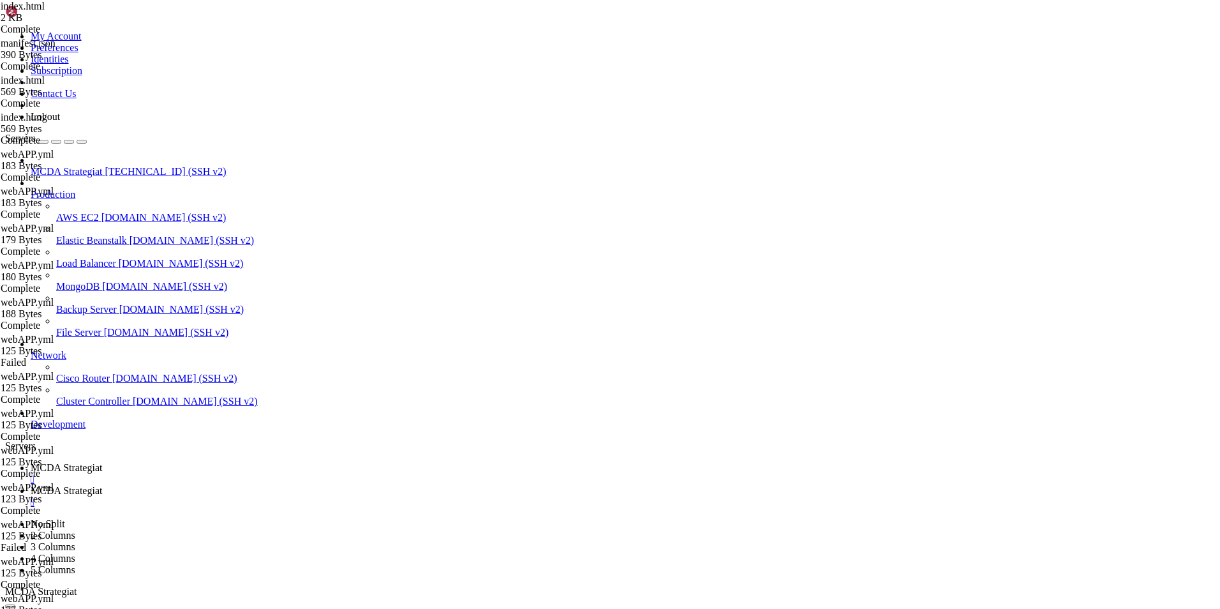
type input "/root/ft_userdata/dashboard"
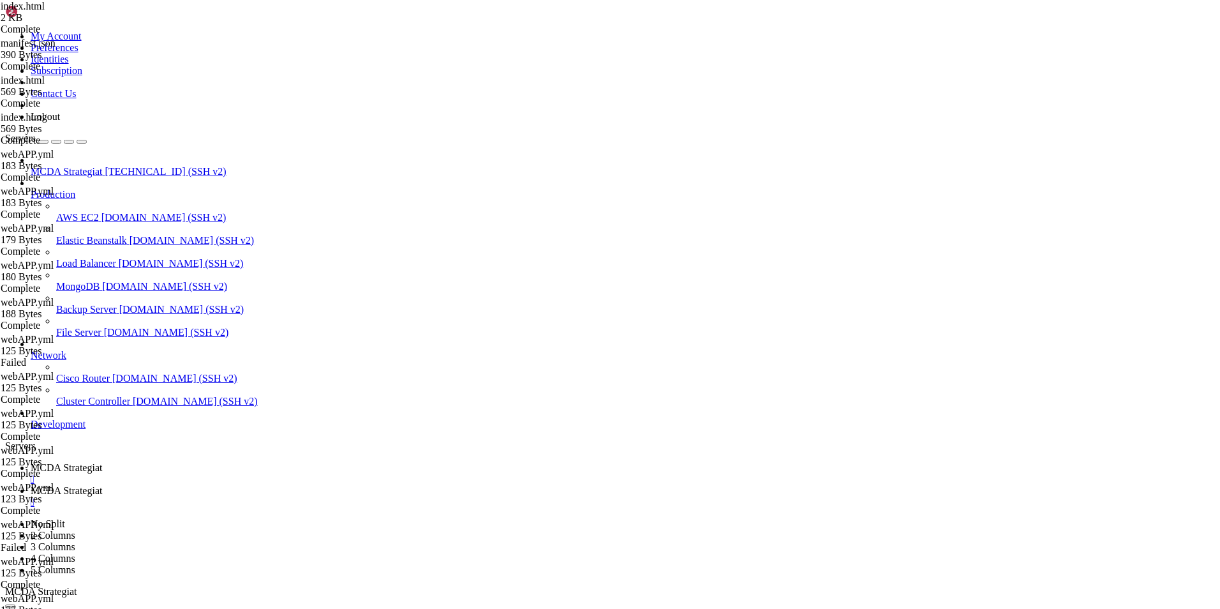
drag, startPoint x: 318, startPoint y: 312, endPoint x: 188, endPoint y: 56, distance: 287.6
type textarea "<!DOCTYPE html>"
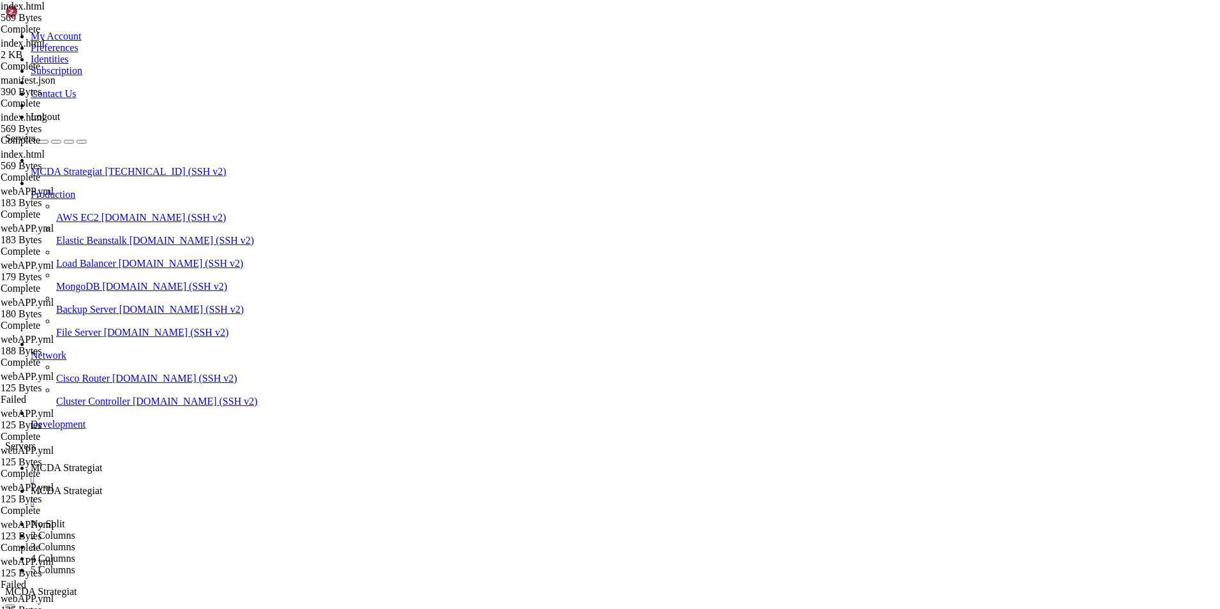
drag, startPoint x: 371, startPoint y: 317, endPoint x: 144, endPoint y: 51, distance: 349.9
type textarea "<!DOCTYPE html>"
paste textarea
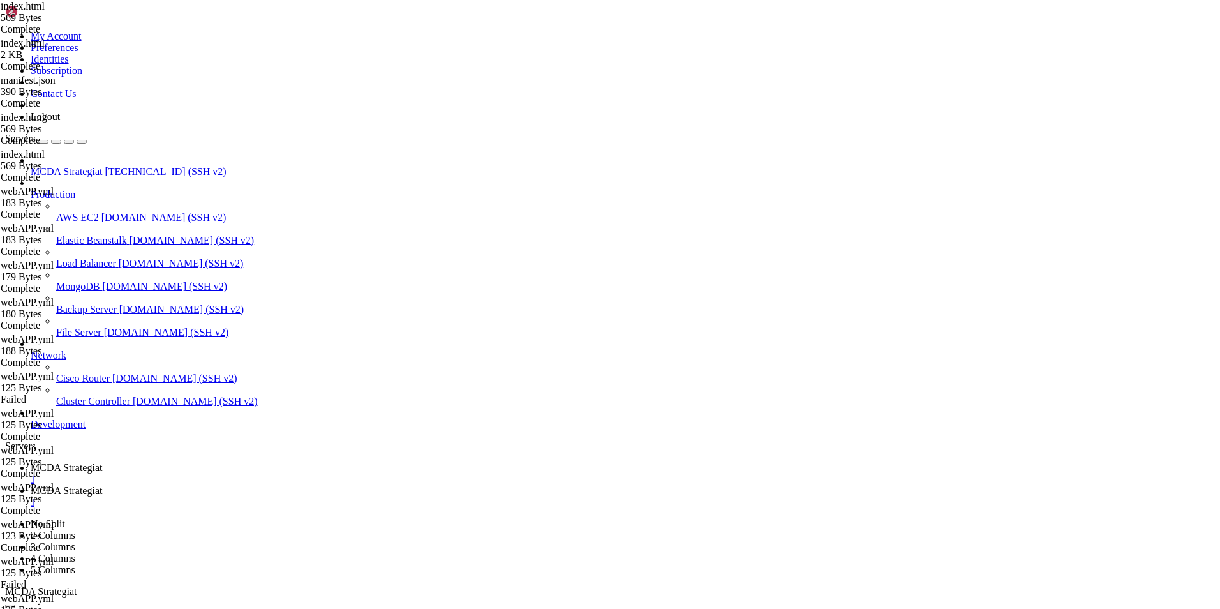
click at [102, 462] on span "MCDA Strategiat" at bounding box center [66, 467] width 71 height 11
drag, startPoint x: 369, startPoint y: 1227, endPoint x: 11, endPoint y: 1224, distance: 358.6
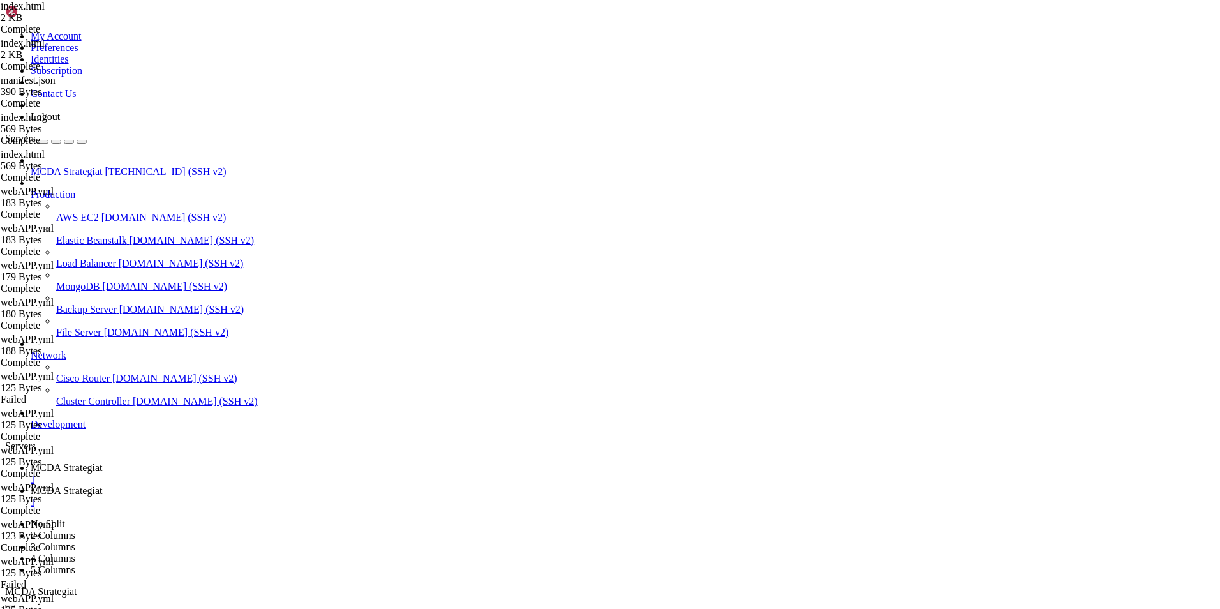
copy x-row "{"detail":"Unauthorized"}root@ubuntu-4gb-hel1-1:~/ft_userdata#"
drag, startPoint x: 407, startPoint y: 1228, endPoint x: 36, endPoint y: 1194, distance: 372.2
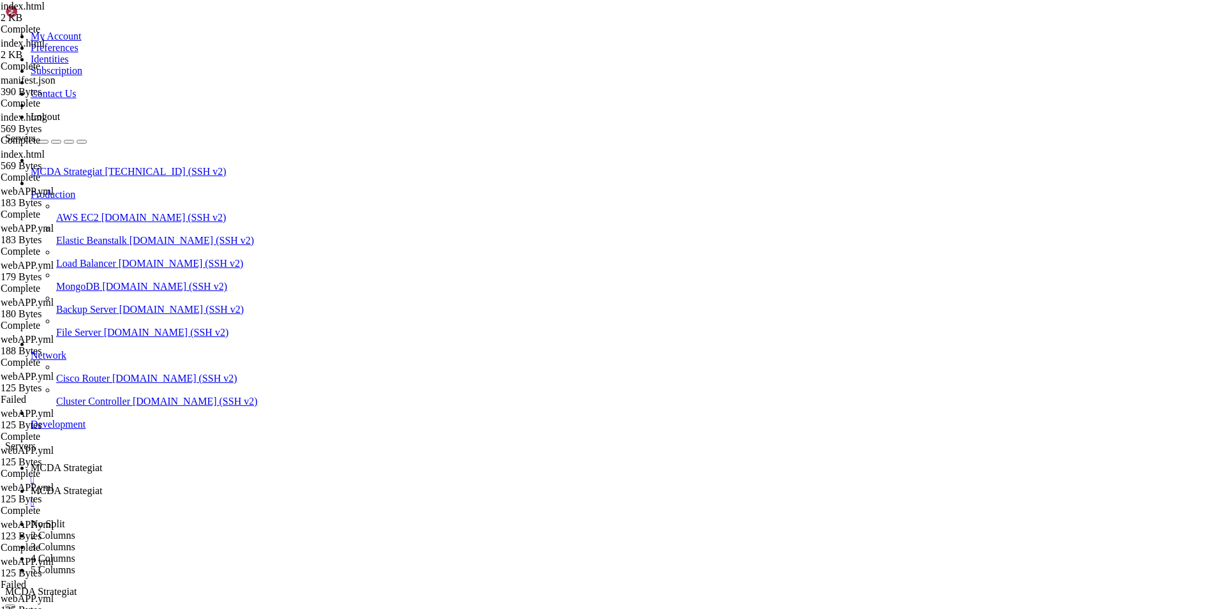
scroll to position [271700, 0]
copy div "{"detail":"Not authenticated"}root@ubuntu-4gb-hel1-1:~/ft_userdata# curl -X POS…"
click at [102, 485] on span "MCDA Strategiat" at bounding box center [66, 490] width 71 height 11
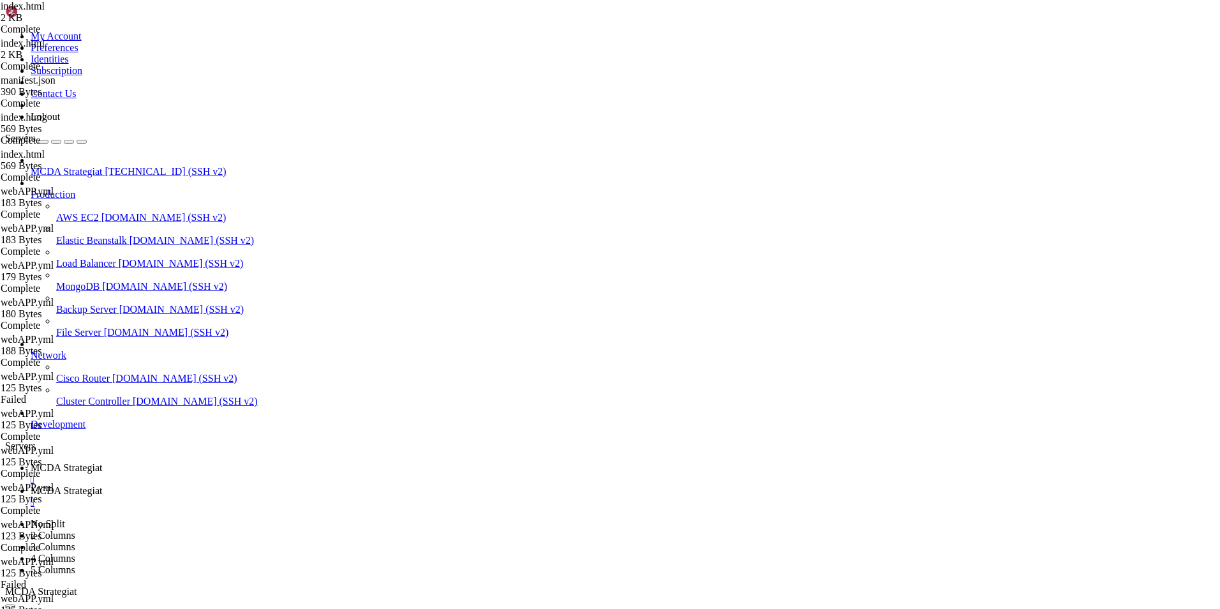
type input "/root/ft_userdata/user_data"
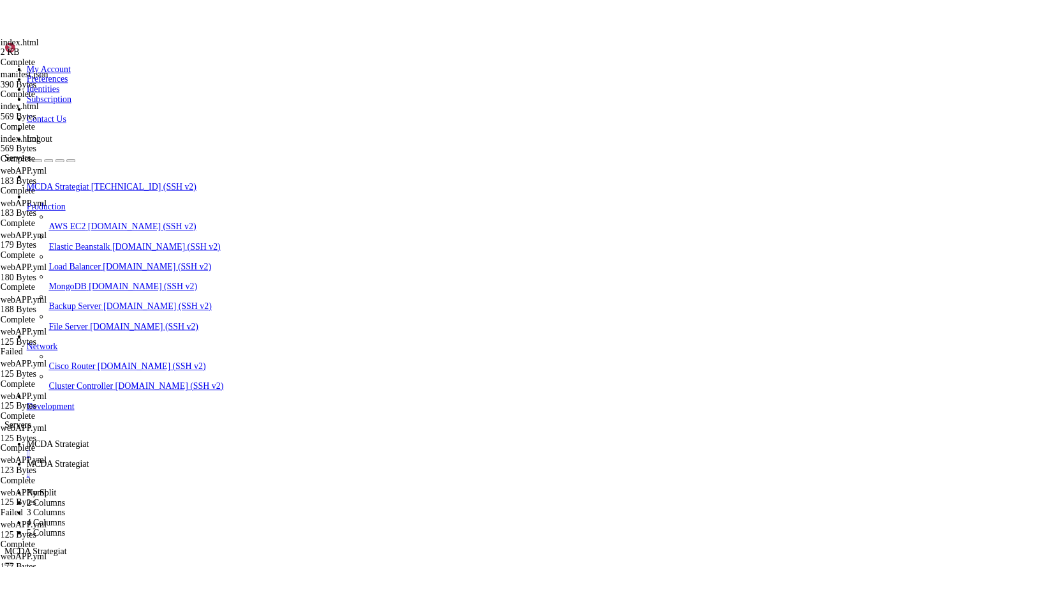
scroll to position [115, 0]
